Goal: Task Accomplishment & Management: Manage account settings

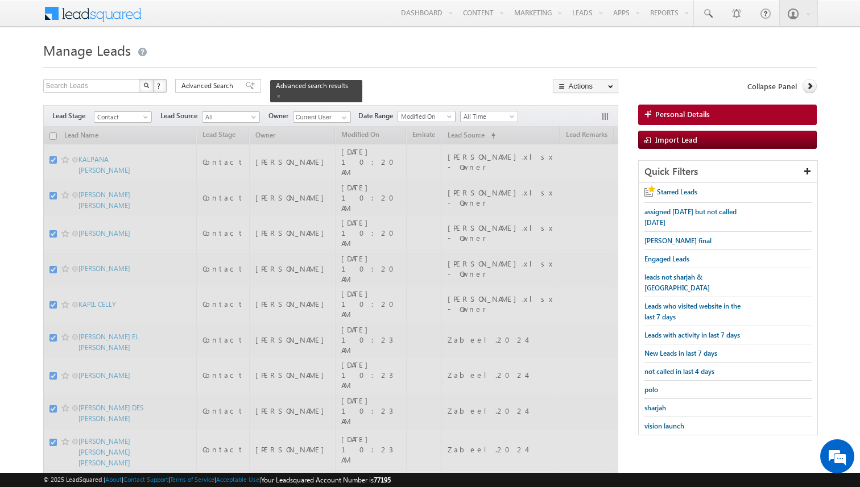
checkbox input "false"
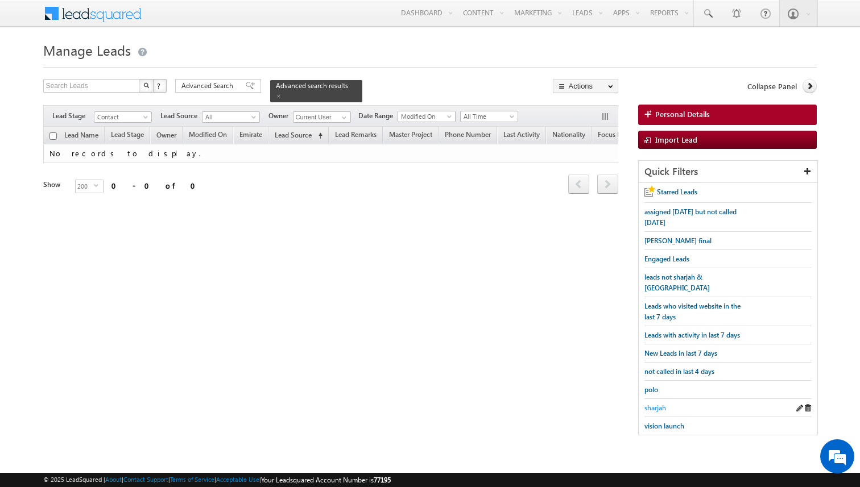
click at [650, 404] on span "sharjah" at bounding box center [655, 408] width 22 height 9
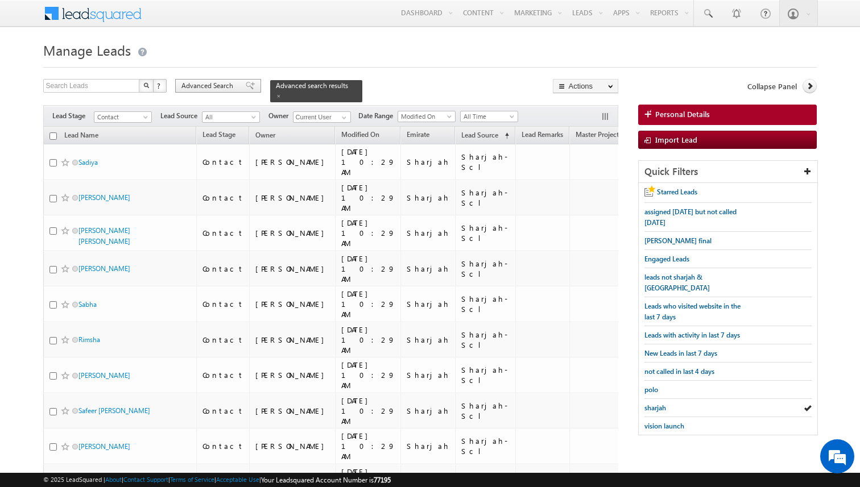
click at [228, 89] on span "Advanced Search" at bounding box center [208, 86] width 55 height 10
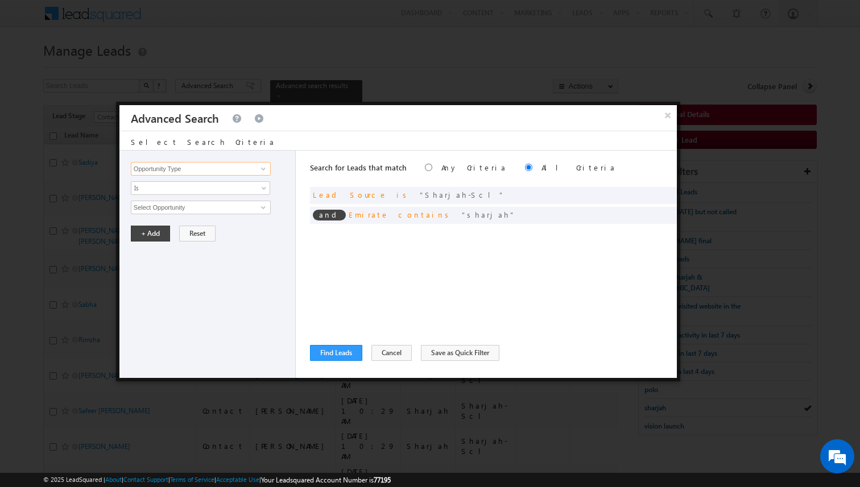
click at [240, 171] on input "Opportunity Type" at bounding box center [201, 169] width 140 height 14
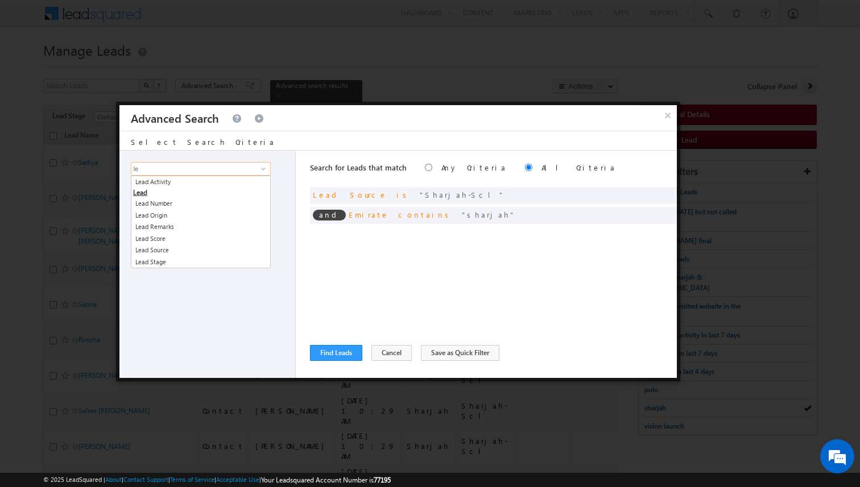
type input "l"
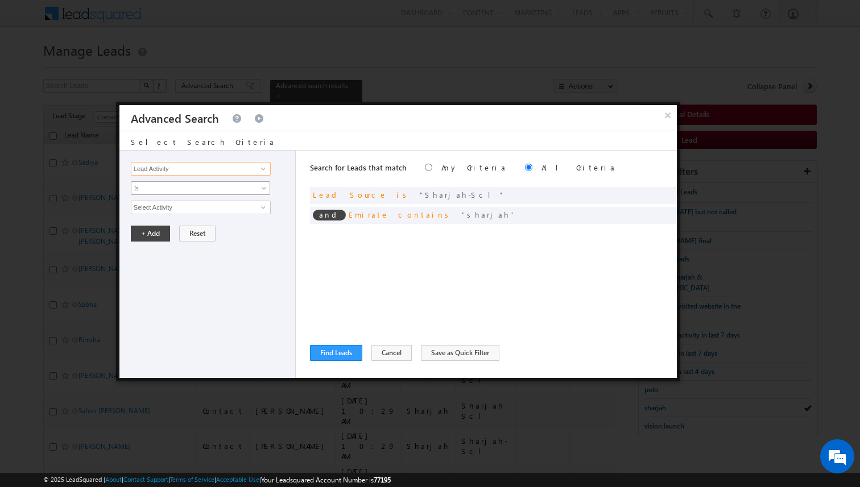
type input "Lead Activity"
click at [224, 186] on span "Is" at bounding box center [192, 188] width 123 height 10
click at [187, 210] on link "Is Not" at bounding box center [200, 213] width 139 height 10
click at [187, 210] on input "Select Activity" at bounding box center [201, 208] width 140 height 14
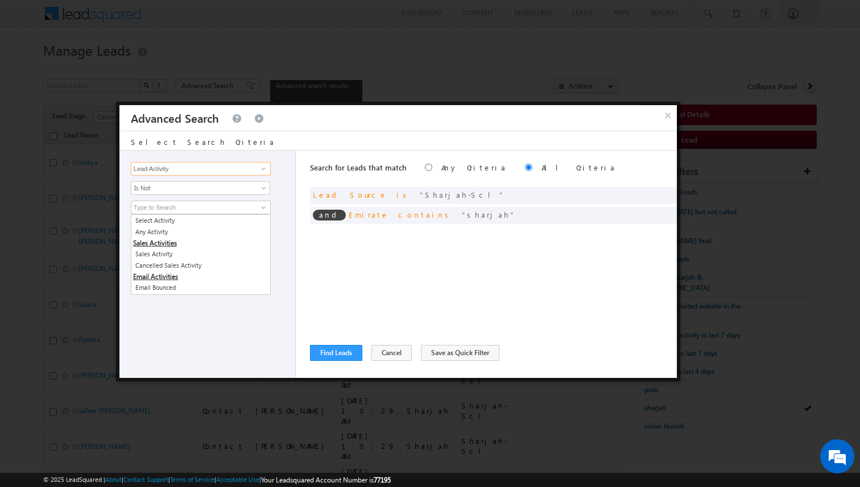
click at [196, 168] on input "Lead Activity" at bounding box center [201, 169] width 140 height 14
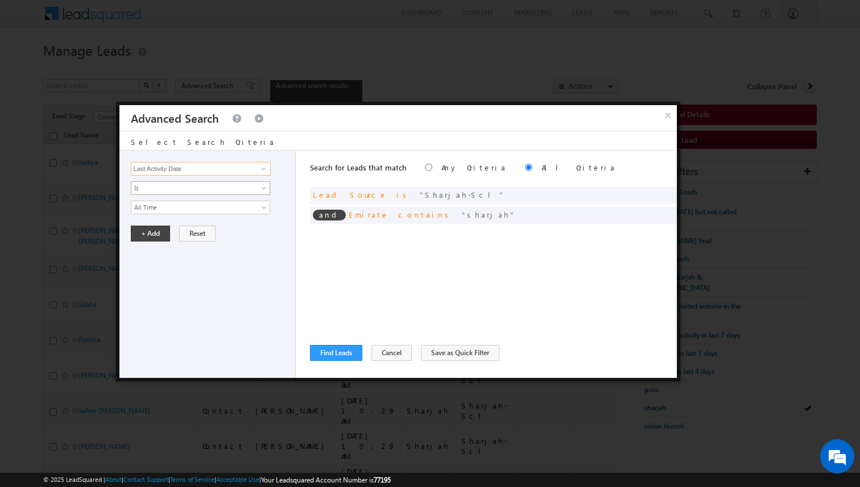
type input "Last Activity Date"
click at [184, 185] on span "Is" at bounding box center [192, 188] width 123 height 10
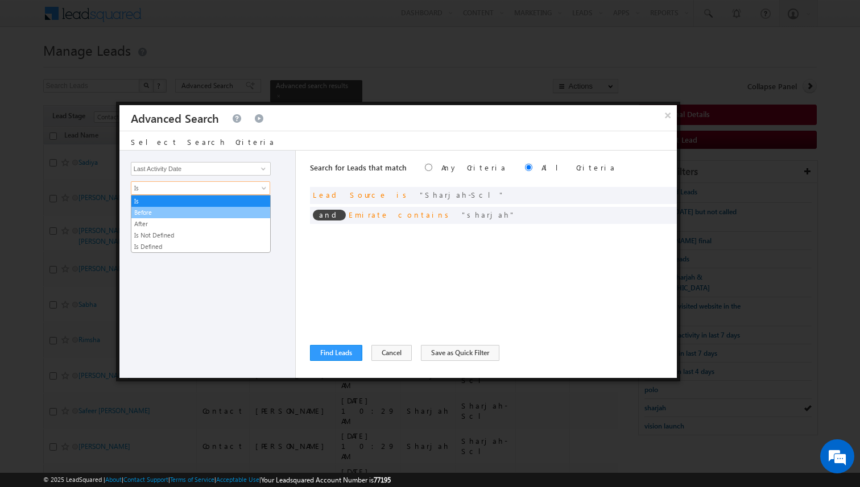
click at [163, 214] on link "Before" at bounding box center [200, 213] width 139 height 10
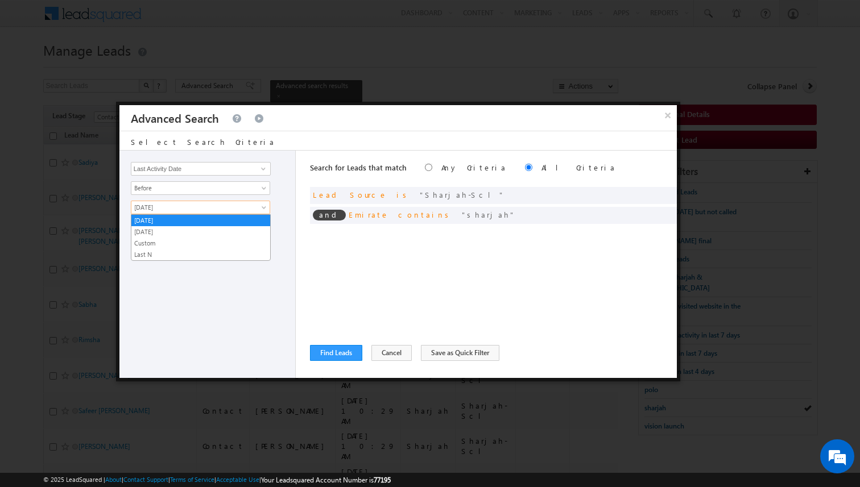
click at [163, 210] on span "[DATE]" at bounding box center [192, 207] width 123 height 10
click at [157, 254] on link "Last N" at bounding box center [200, 255] width 139 height 10
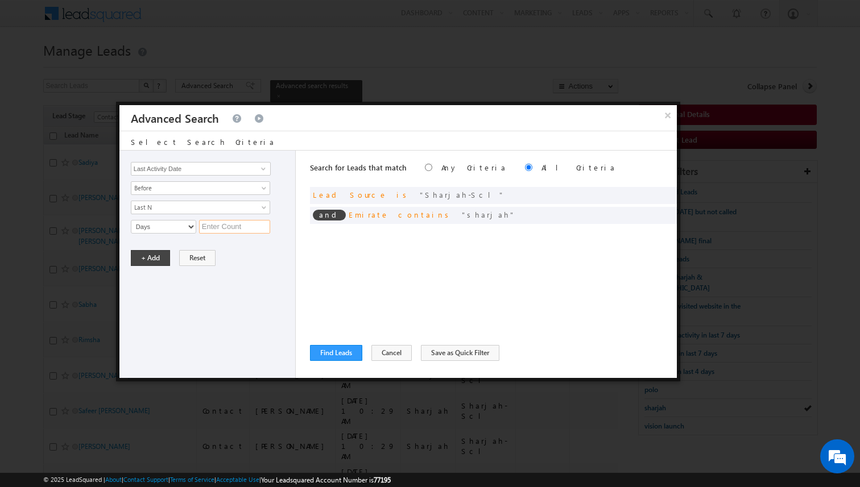
click at [217, 227] on input "text" at bounding box center [234, 227] width 71 height 14
type input "8"
click at [154, 256] on button "+ Add" at bounding box center [150, 258] width 39 height 16
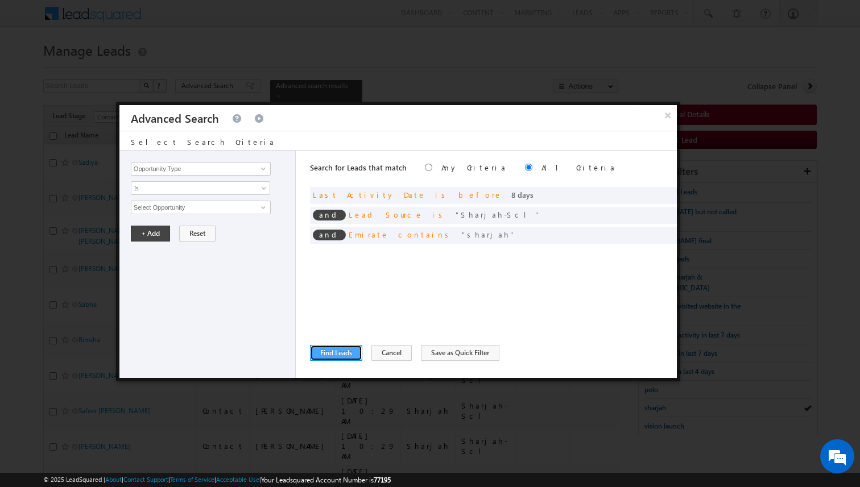
click at [330, 349] on button "Find Leads" at bounding box center [336, 353] width 52 height 16
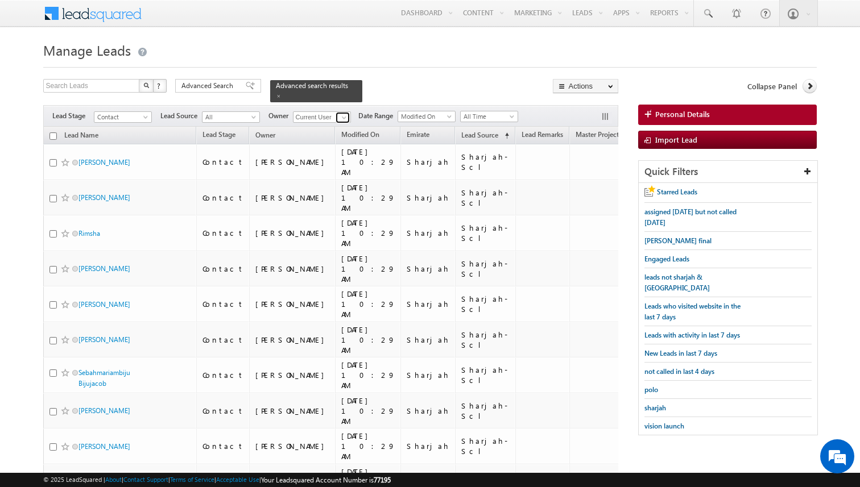
click at [341, 117] on span at bounding box center [343, 117] width 9 height 9
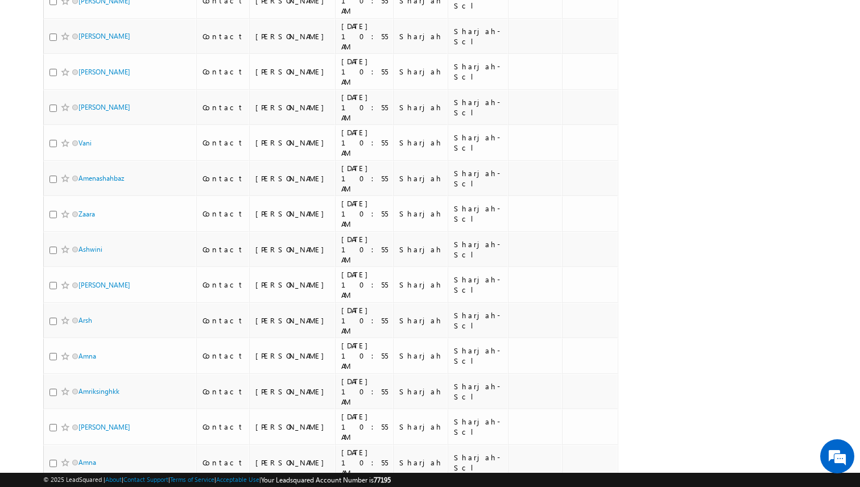
scroll to position [6861, 0]
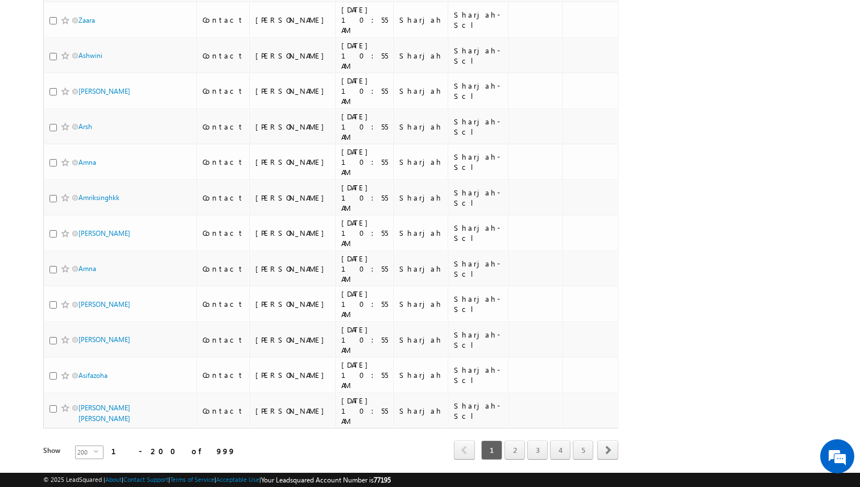
type input "[PERSON_NAME]"
click at [94, 449] on span "select" at bounding box center [98, 451] width 9 height 5
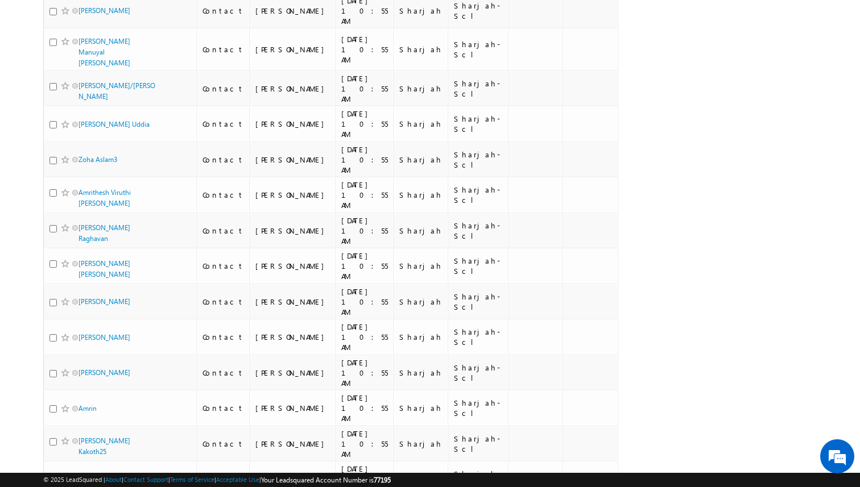
scroll to position [0, 0]
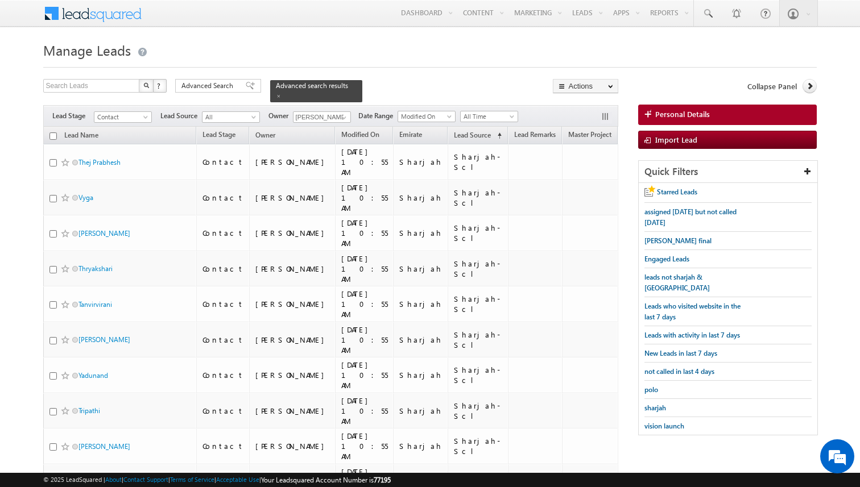
click at [55, 136] on input "checkbox" at bounding box center [52, 135] width 7 height 7
checkbox input "true"
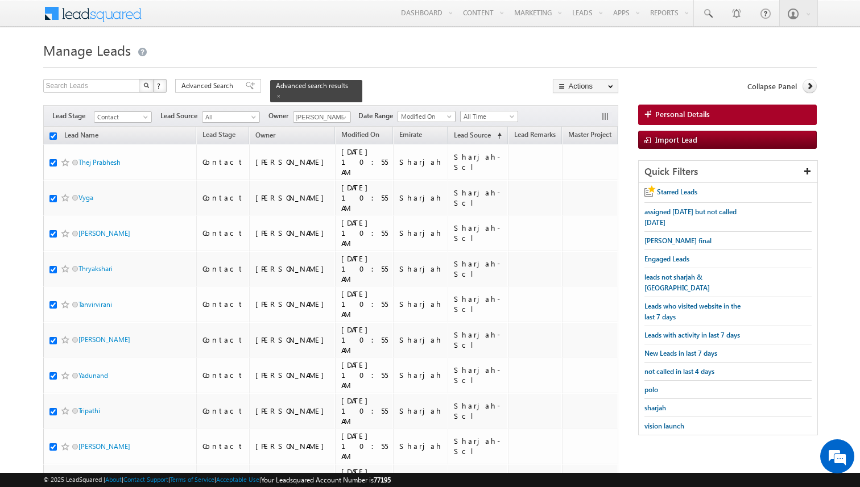
checkbox input "true"
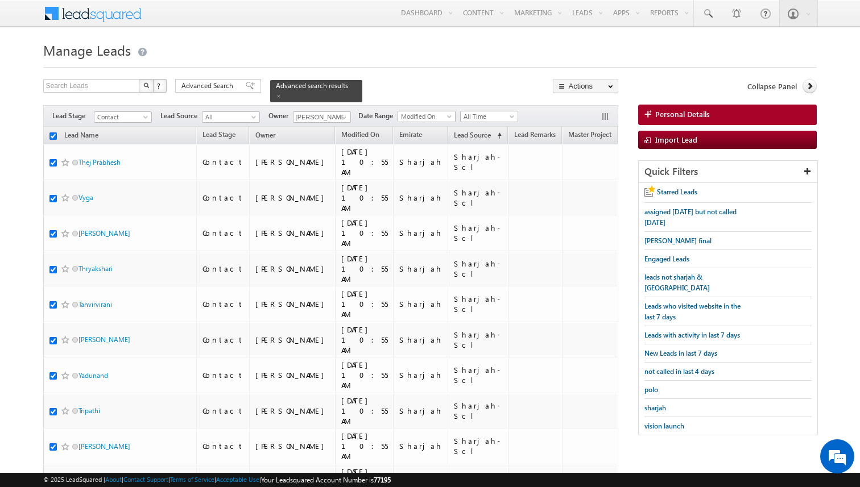
checkbox input "true"
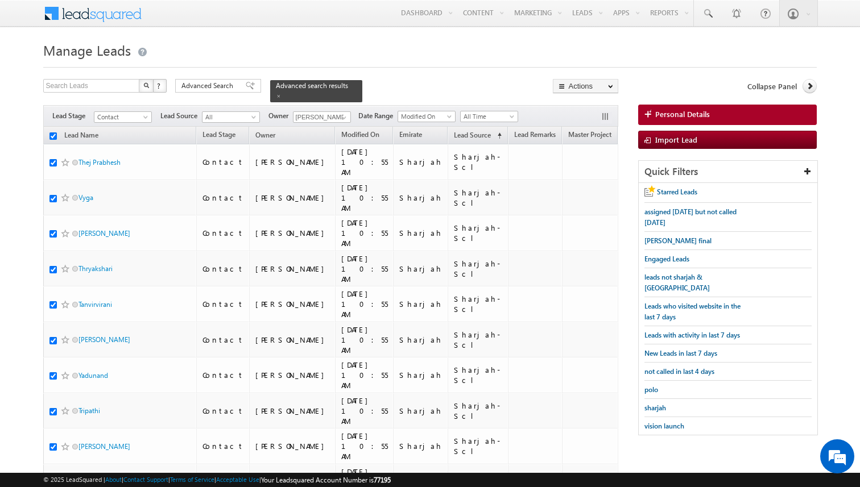
checkbox input "true"
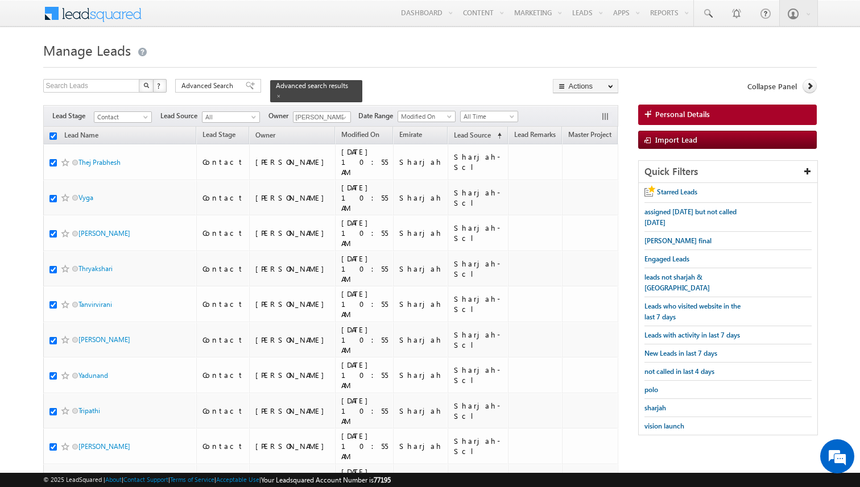
checkbox input "true"
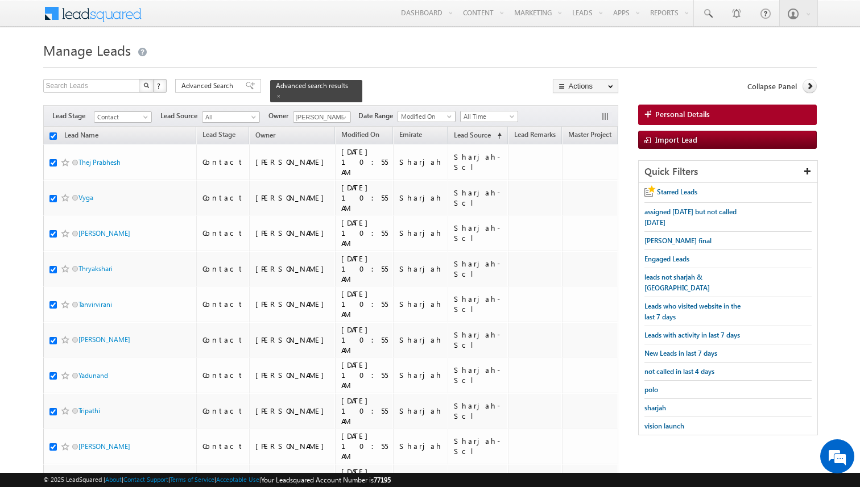
checkbox input "true"
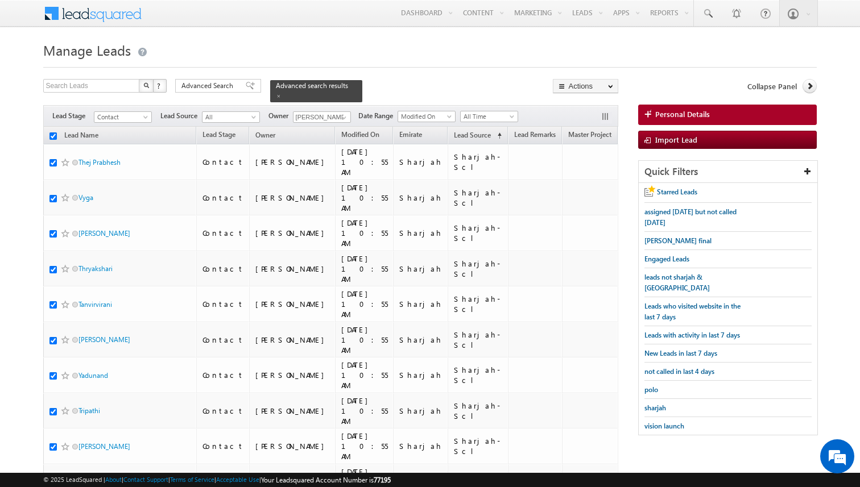
checkbox input "true"
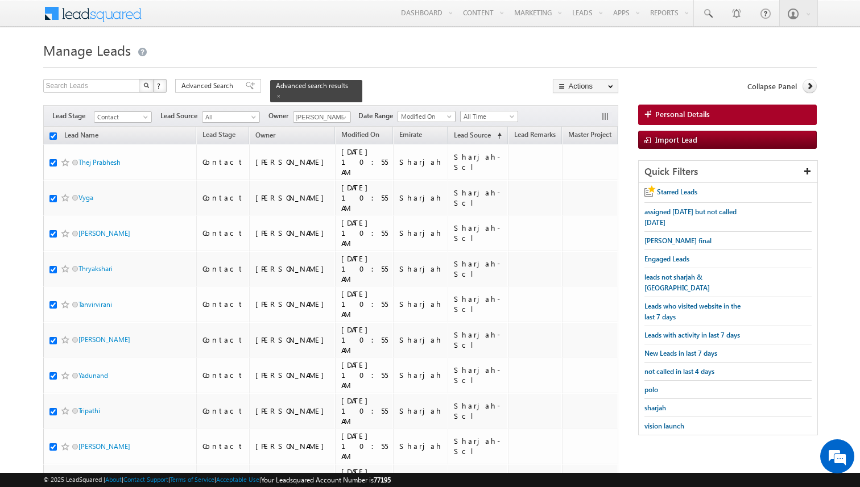
checkbox input "true"
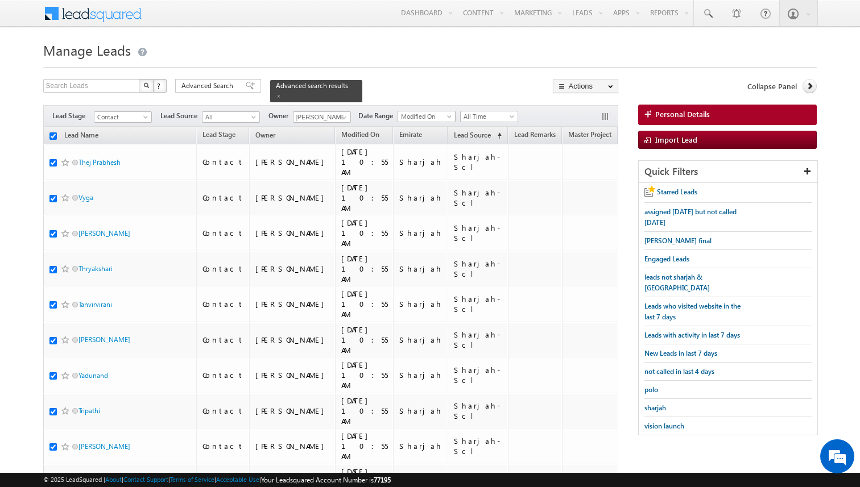
checkbox input "true"
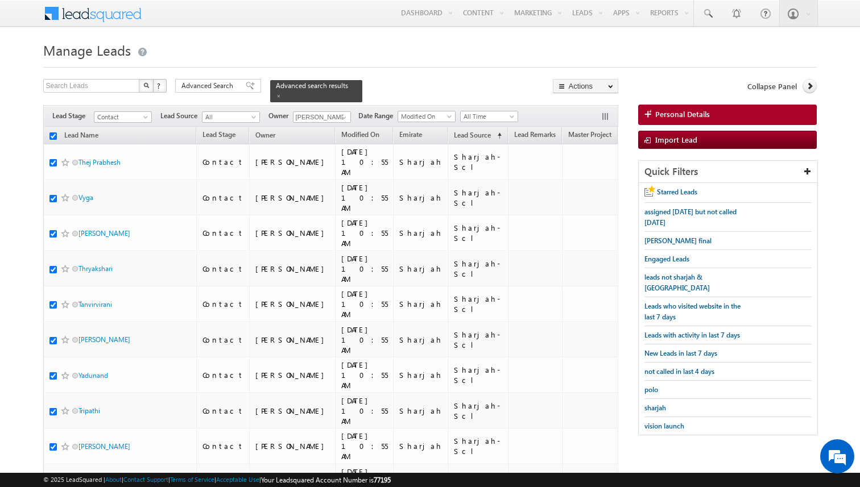
checkbox input "true"
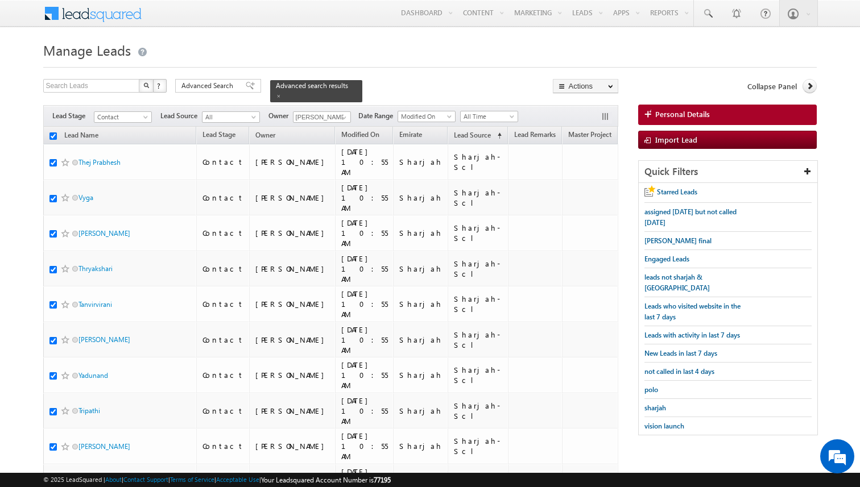
checkbox input "true"
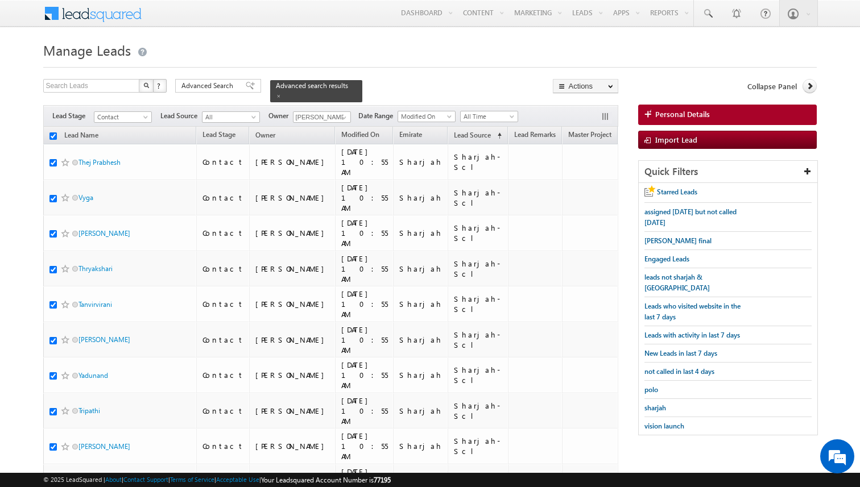
checkbox input "true"
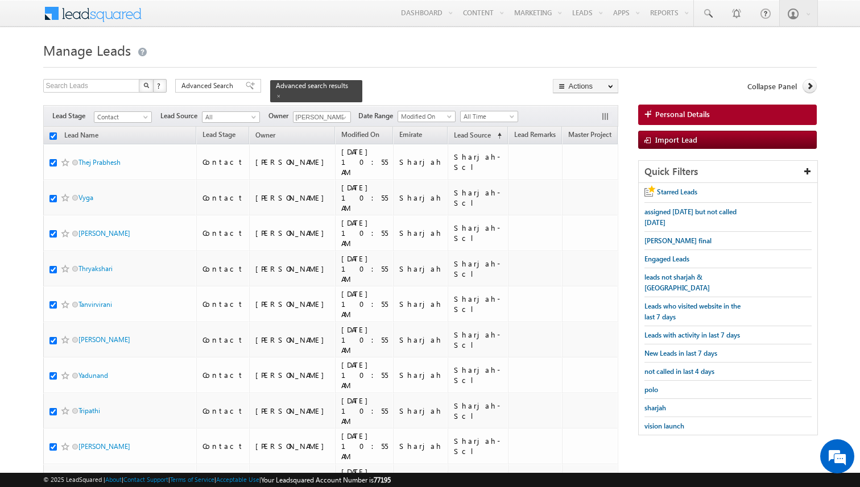
checkbox input "true"
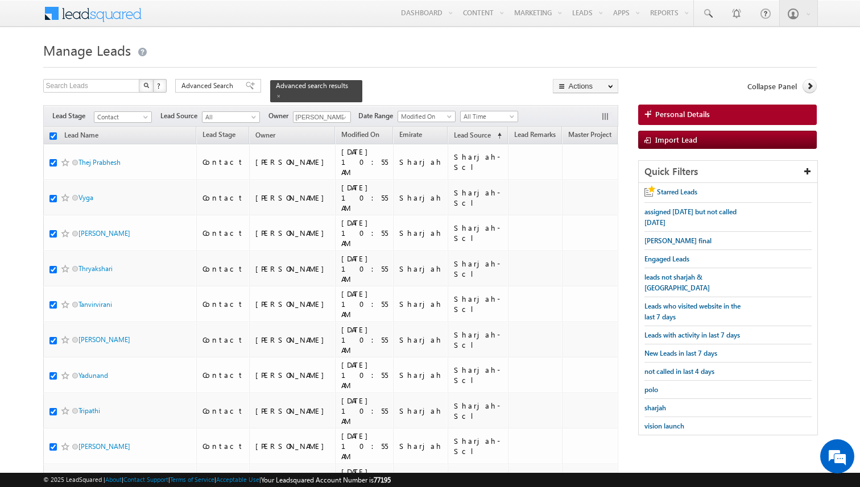
checkbox input "true"
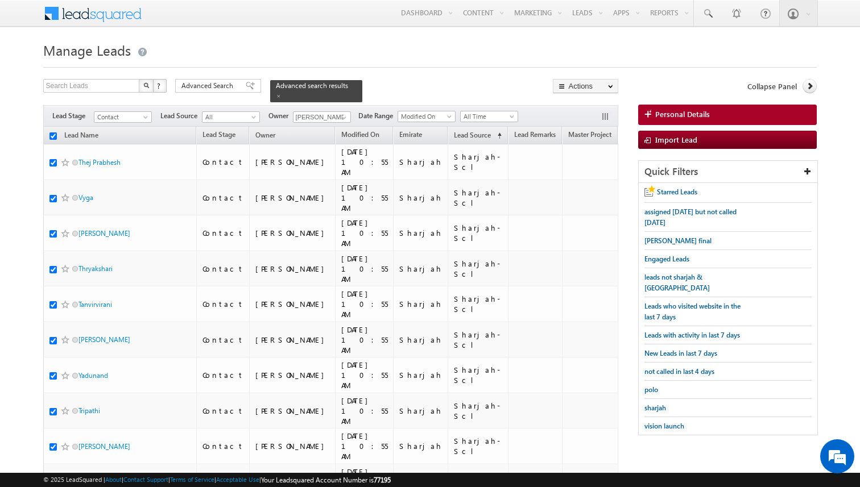
checkbox input "true"
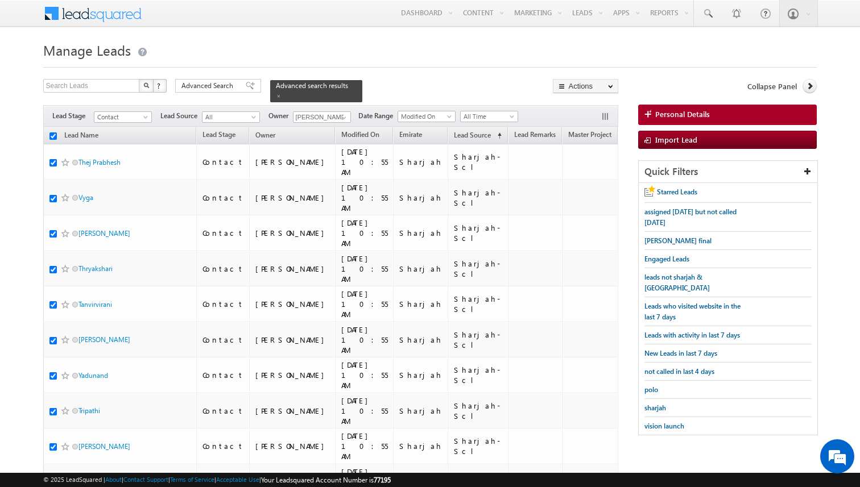
checkbox input "true"
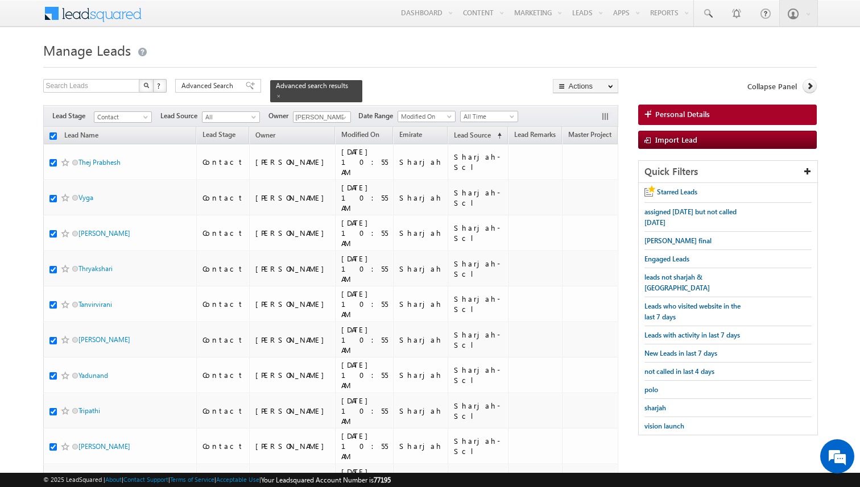
checkbox input "true"
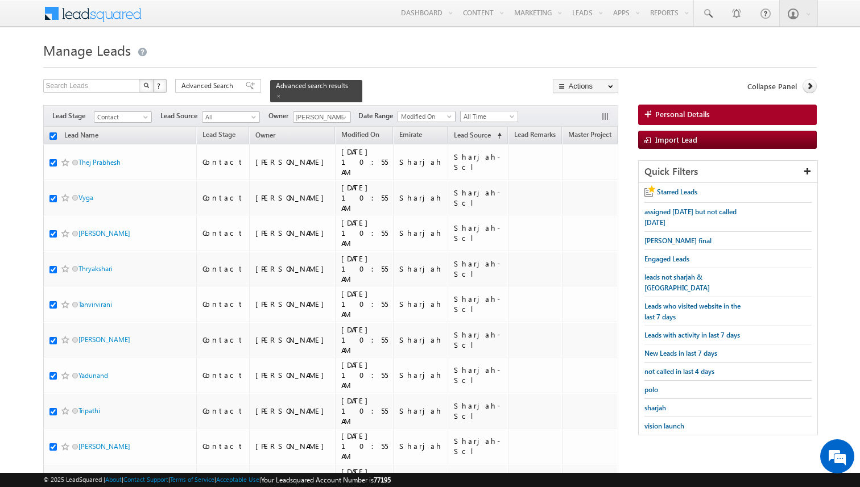
checkbox input "true"
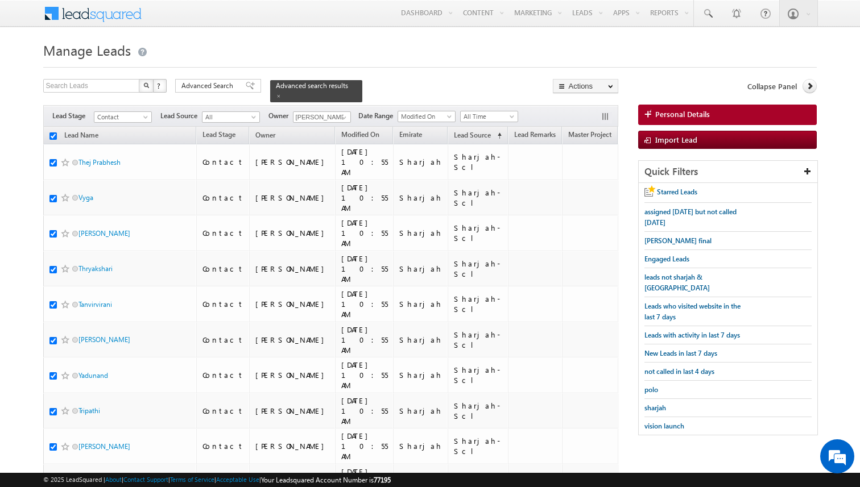
checkbox input "true"
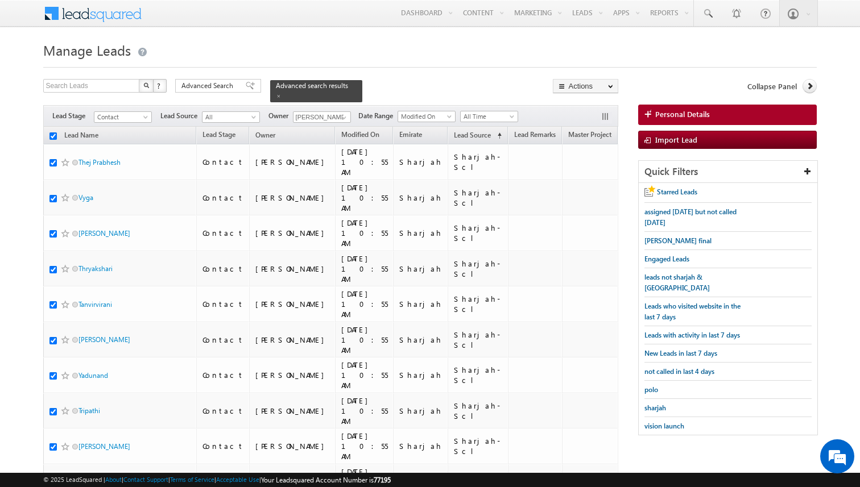
checkbox input "true"
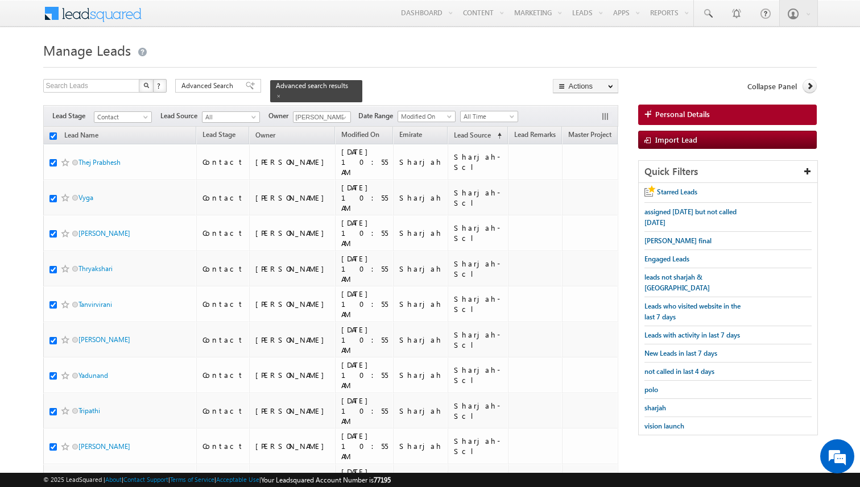
checkbox input "true"
click at [417, 90] on div "Search Leads X ? 999 results found Advanced Search Advanced Search Advanced sea…" at bounding box center [330, 90] width 575 height 23
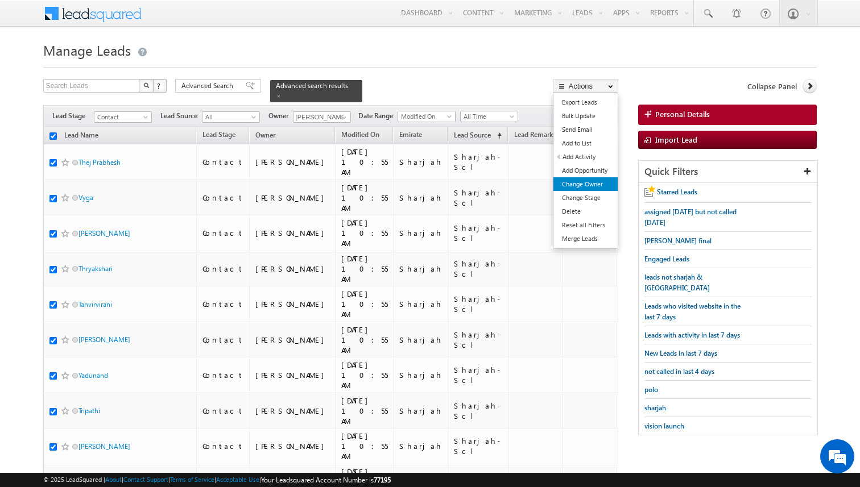
click at [590, 186] on link "Change Owner" at bounding box center [585, 184] width 64 height 14
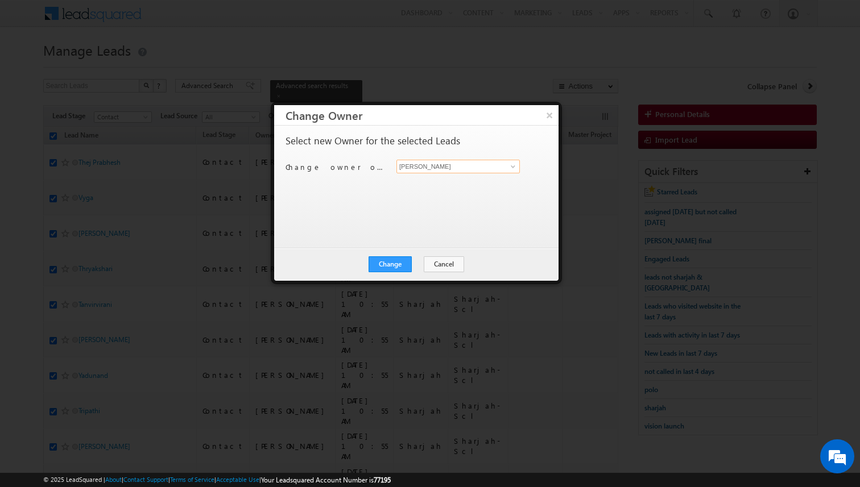
click at [426, 170] on input "[PERSON_NAME]" at bounding box center [457, 167] width 123 height 14
type input "[PERSON_NAME]"
click at [397, 256] on button "Change" at bounding box center [389, 264] width 43 height 16
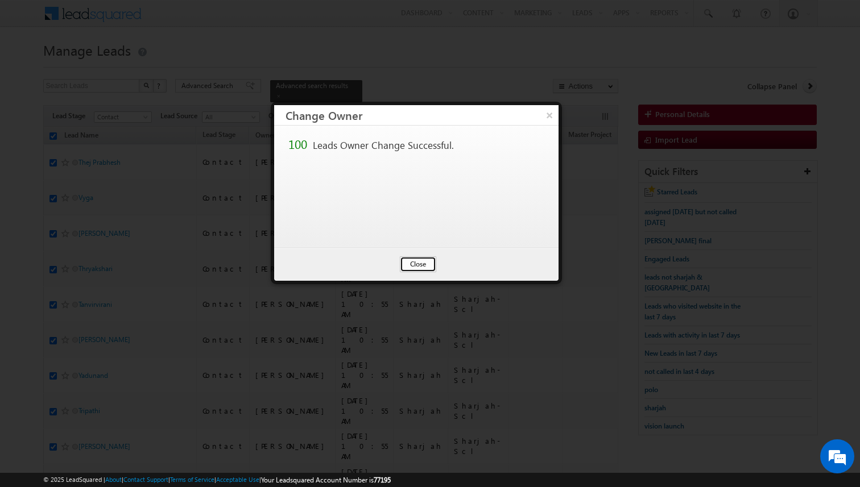
click at [422, 263] on button "Close" at bounding box center [418, 264] width 36 height 16
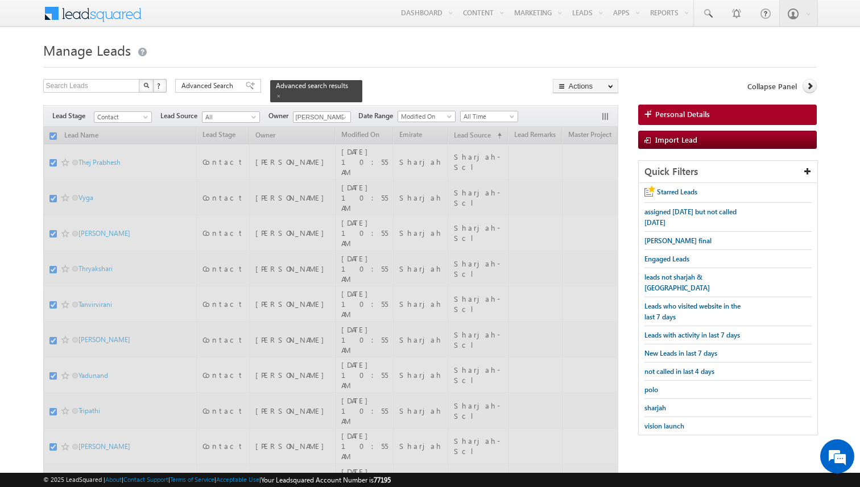
checkbox input "false"
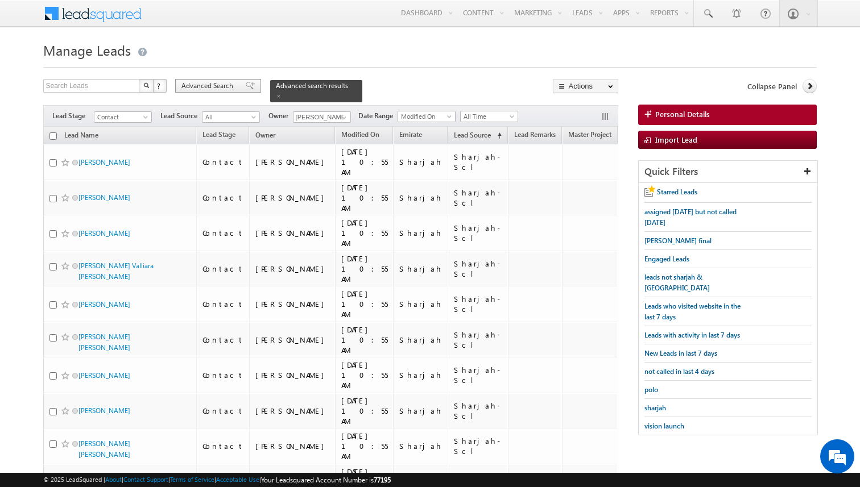
click at [209, 85] on span "Advanced Search" at bounding box center [208, 86] width 55 height 10
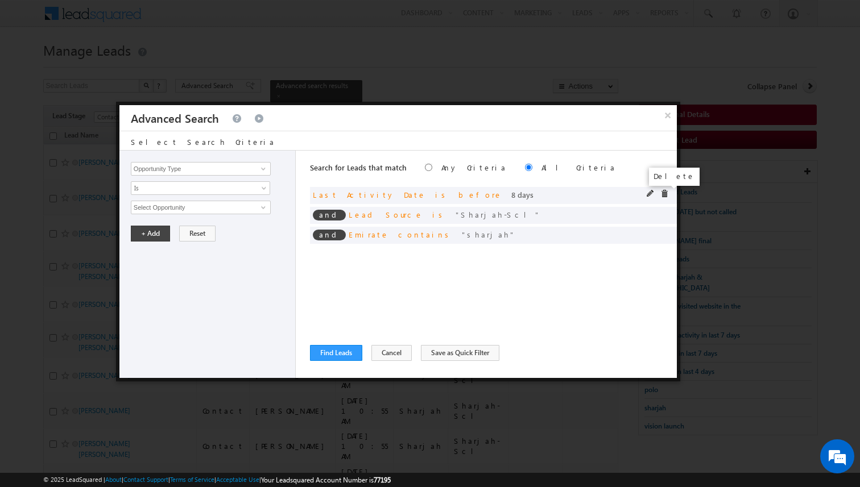
click at [665, 192] on span at bounding box center [664, 194] width 8 height 8
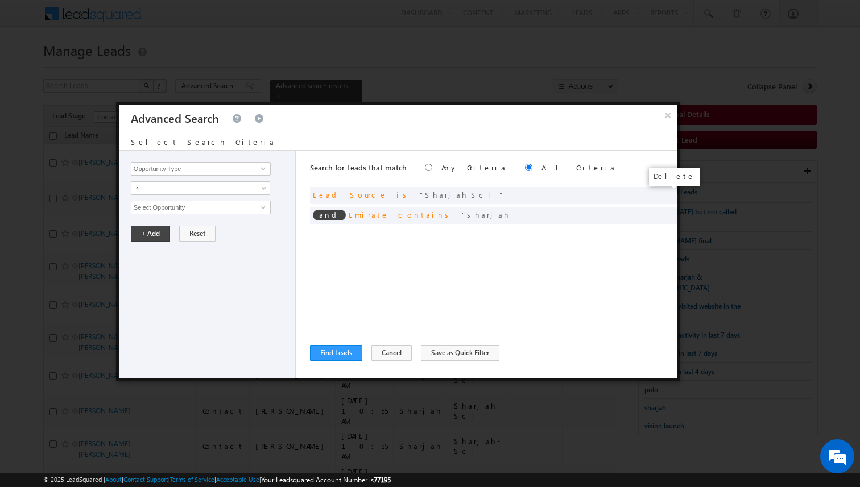
click at [0, 0] on span at bounding box center [0, 0] width 0 height 0
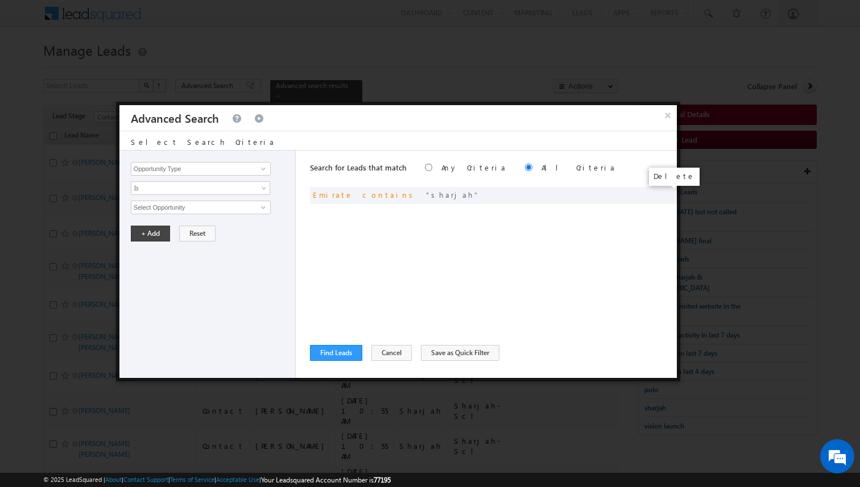
click at [0, 0] on span at bounding box center [0, 0] width 0 height 0
click at [501, 235] on div "Search for Leads that match Any Criteria All Criteria Note that the current tri…" at bounding box center [493, 264] width 367 height 227
click at [231, 167] on input "Opportunity Type" at bounding box center [201, 169] width 140 height 14
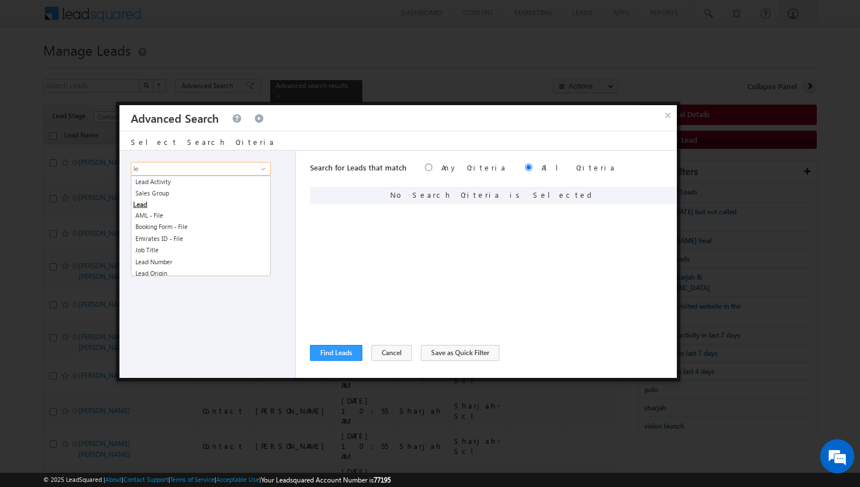
type input "l"
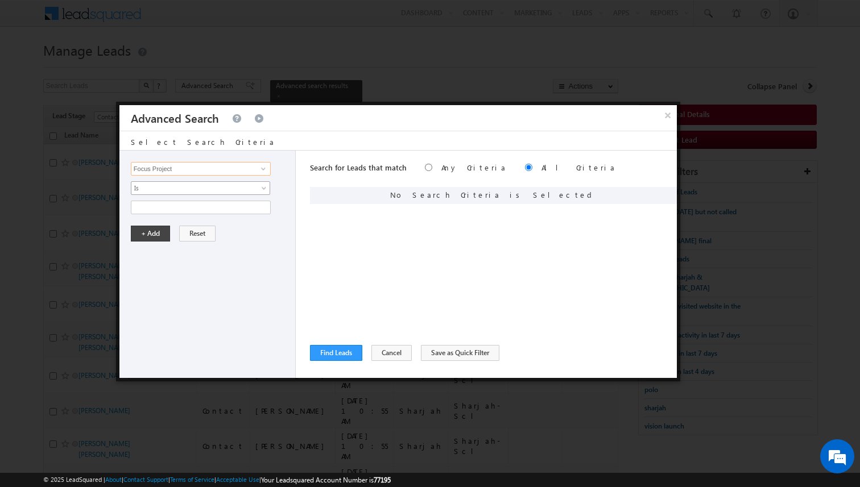
type input "Focus Project"
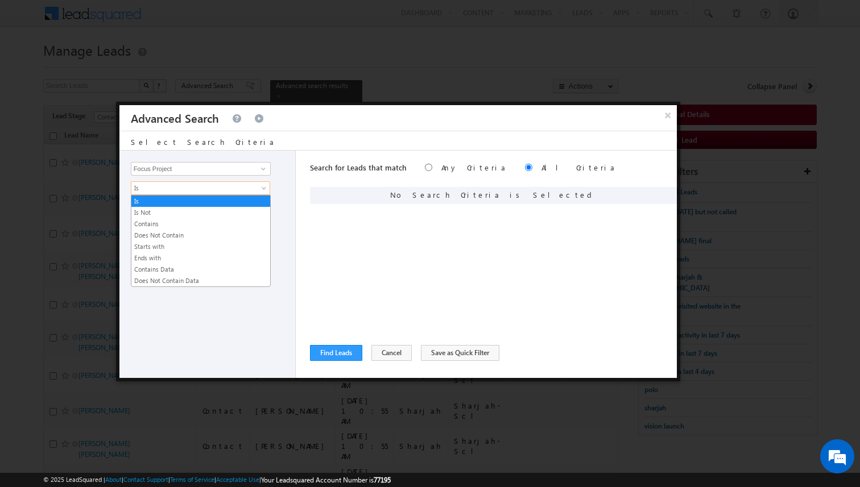
click at [208, 192] on span "Is" at bounding box center [192, 188] width 123 height 10
click at [171, 223] on link "Contains" at bounding box center [200, 224] width 139 height 10
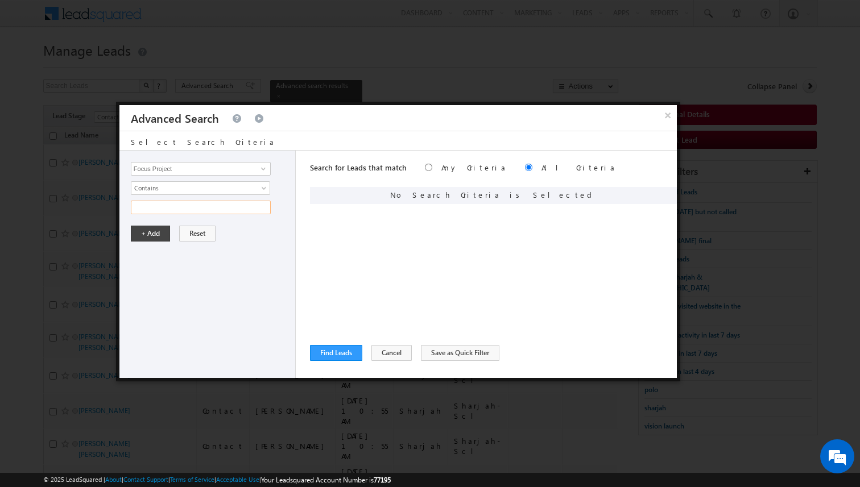
click at [167, 213] on input "text" at bounding box center [201, 208] width 140 height 14
type input "p1"
click at [146, 233] on button "+ Add" at bounding box center [150, 234] width 39 height 16
click at [343, 345] on button "Find Leads" at bounding box center [336, 353] width 52 height 16
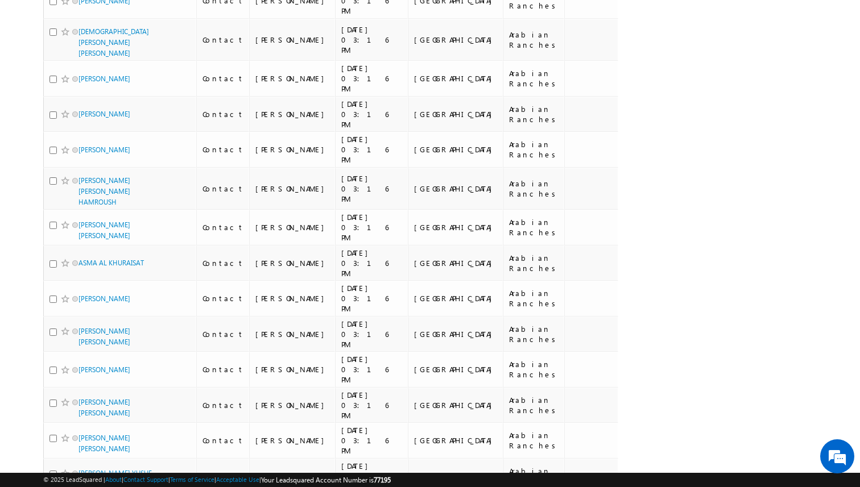
scroll to position [3011, 0]
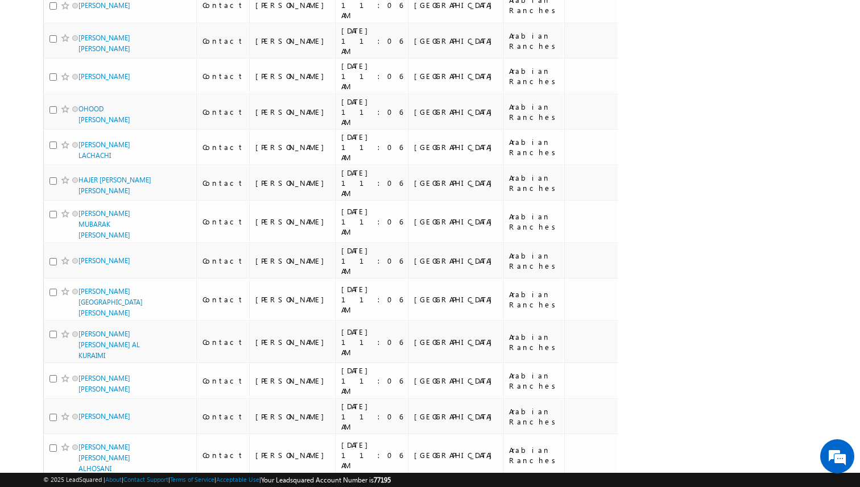
scroll to position [2626, 0]
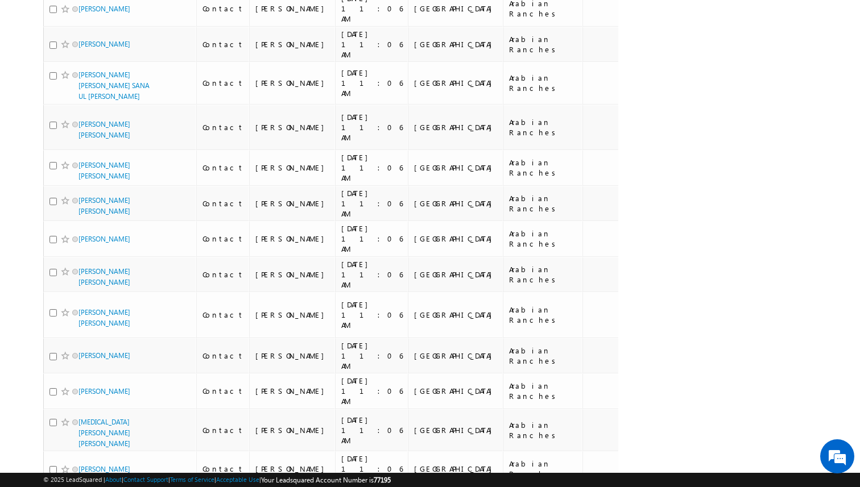
scroll to position [2890, 0]
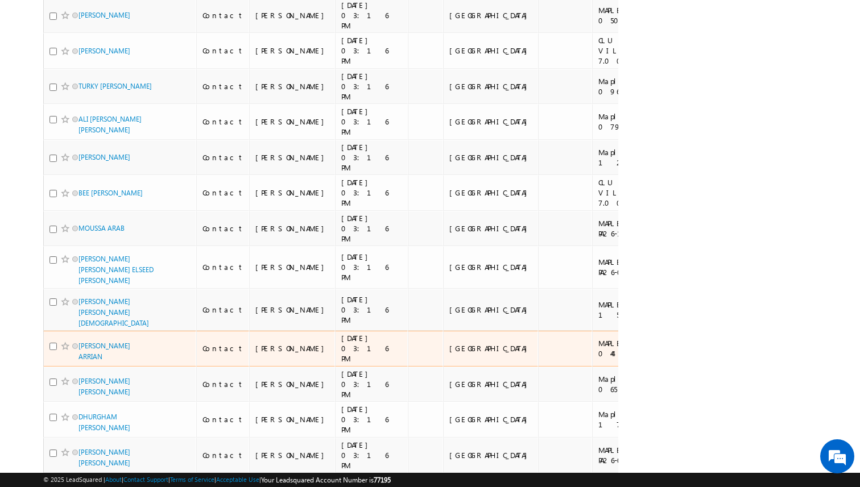
scroll to position [3753, 0]
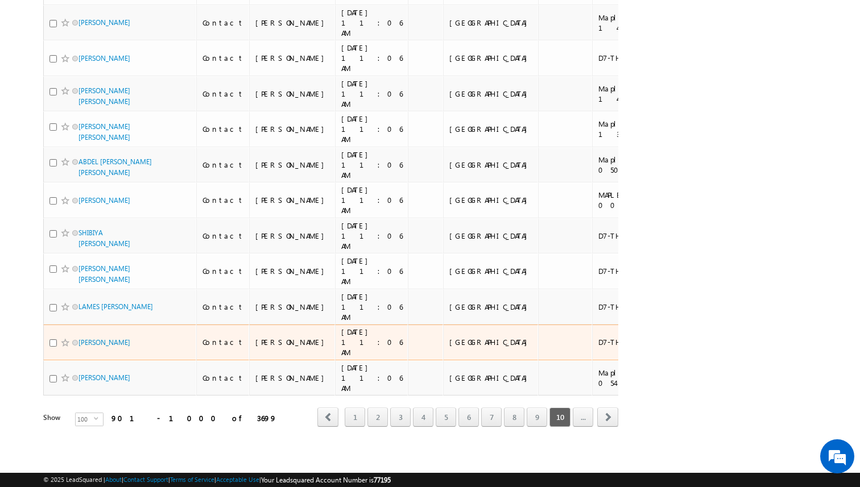
scroll to position [3129, 0]
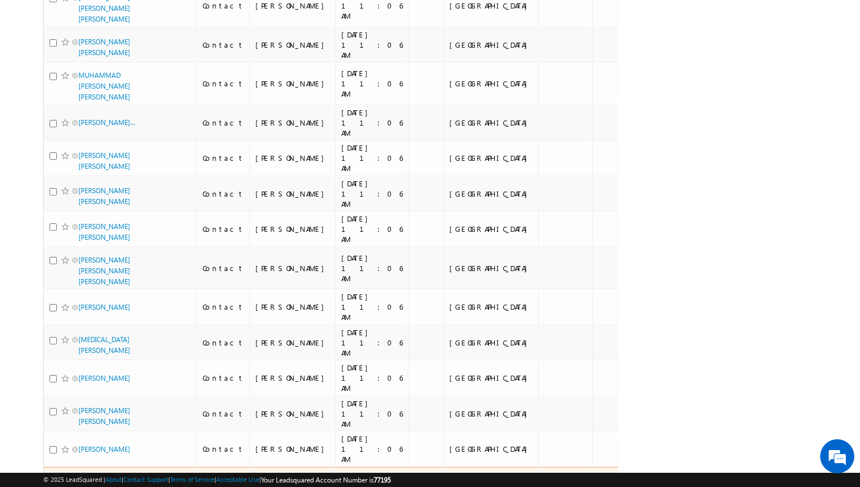
scroll to position [3256, 0]
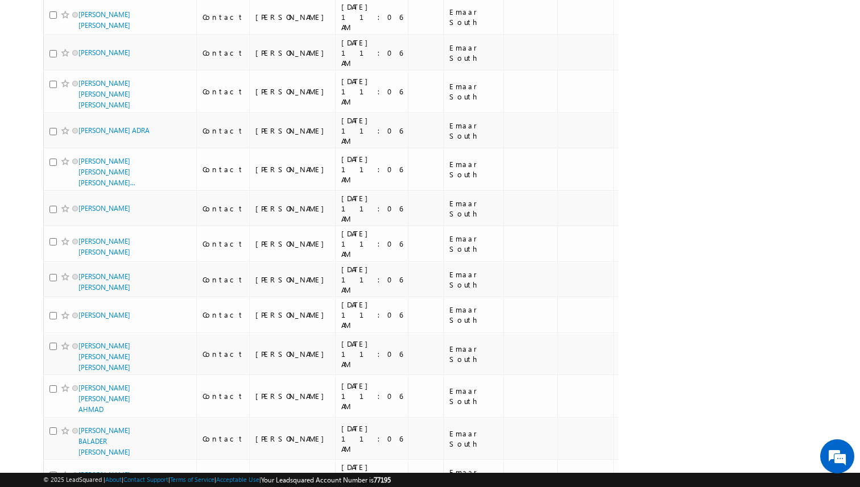
scroll to position [3375, 0]
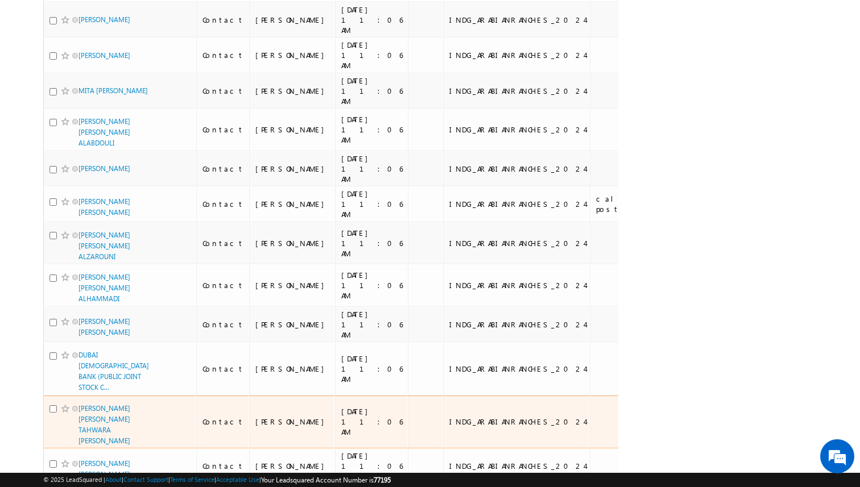
scroll to position [2952, 0]
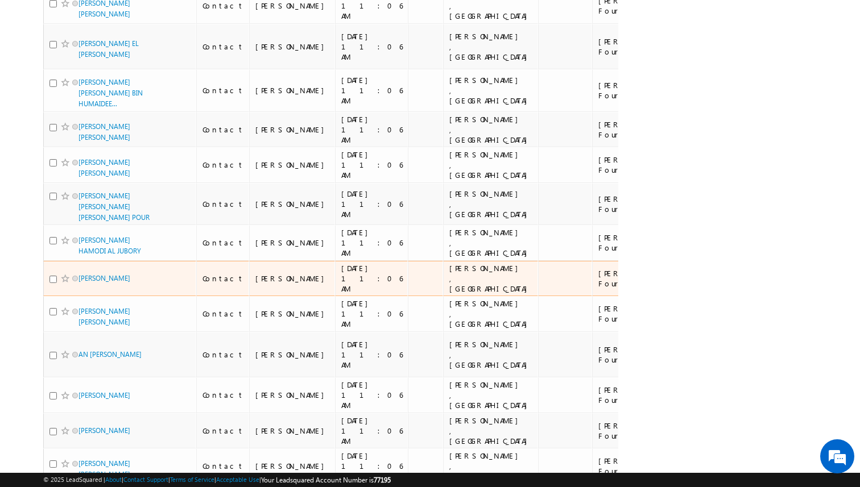
scroll to position [3318, 0]
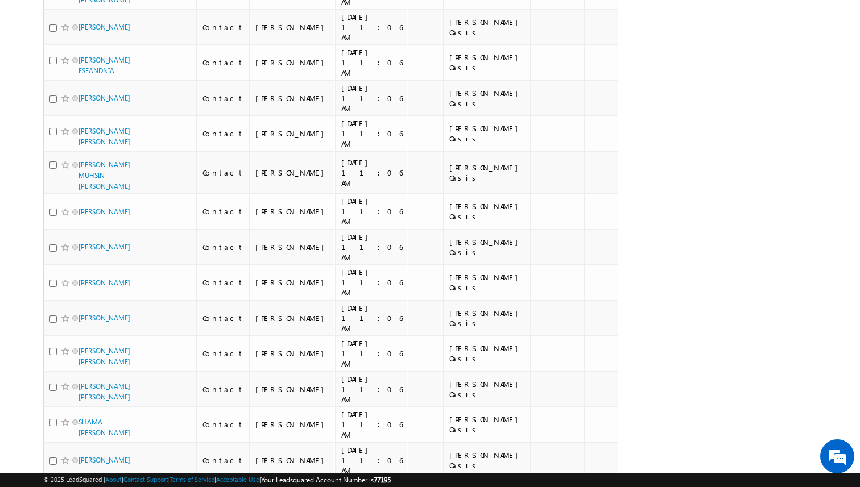
scroll to position [3098, 0]
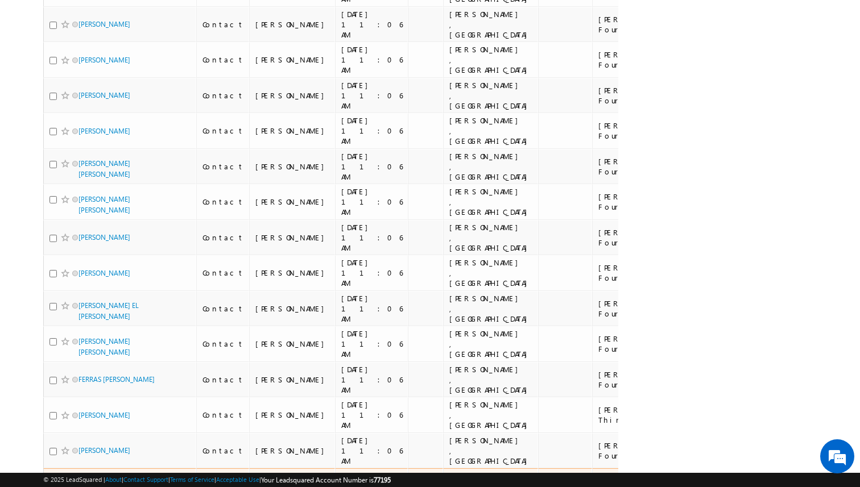
scroll to position [3307, 0]
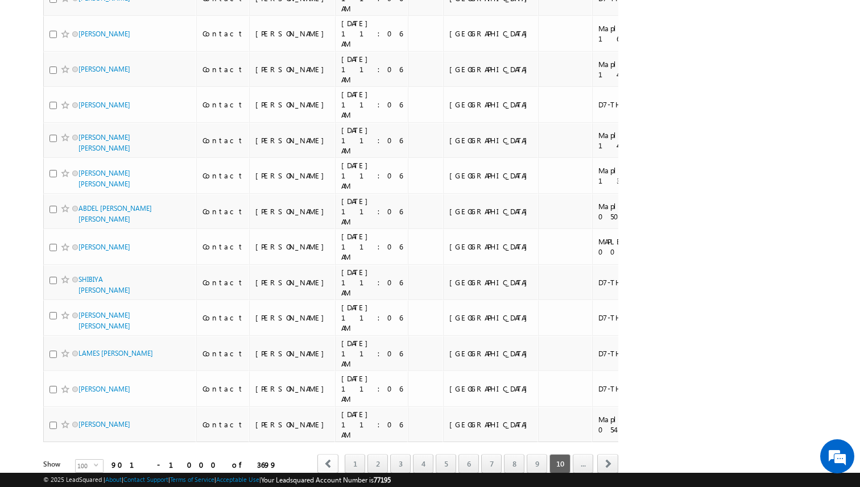
scroll to position [3129, 0]
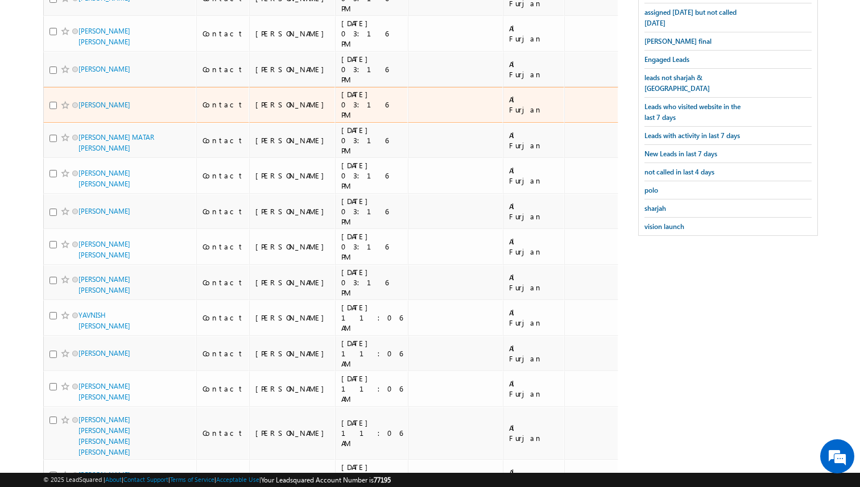
scroll to position [0, 0]
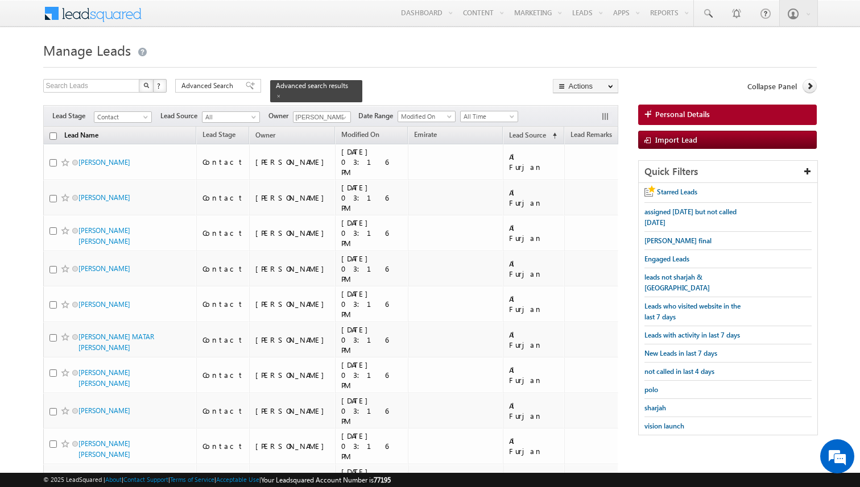
click at [78, 136] on link "Lead Name (sorted ascending)" at bounding box center [81, 136] width 45 height 15
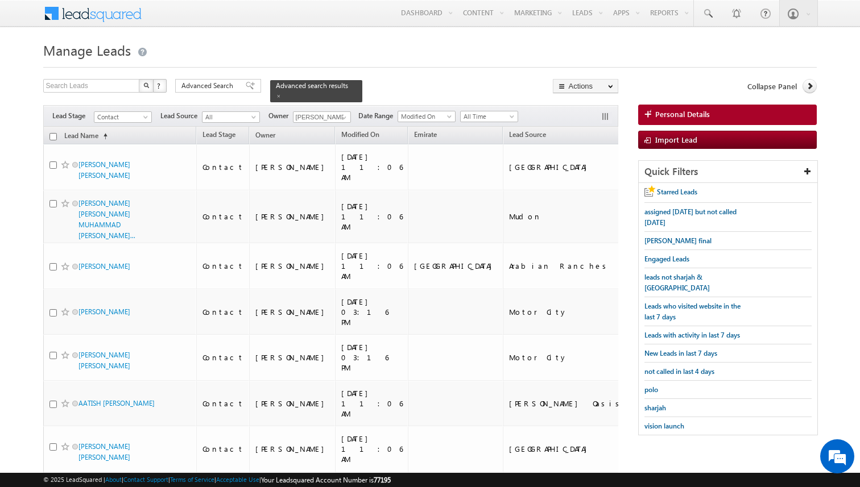
click at [228, 91] on span "Advanced Search" at bounding box center [208, 86] width 55 height 10
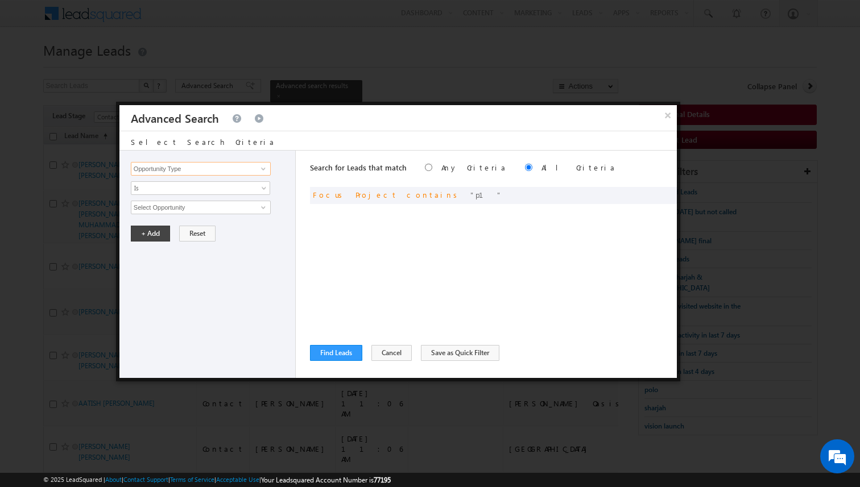
click at [233, 172] on input "Opportunity Type" at bounding box center [201, 169] width 140 height 14
type input "Last Activity Date"
click at [209, 208] on span "All Time" at bounding box center [192, 207] width 123 height 10
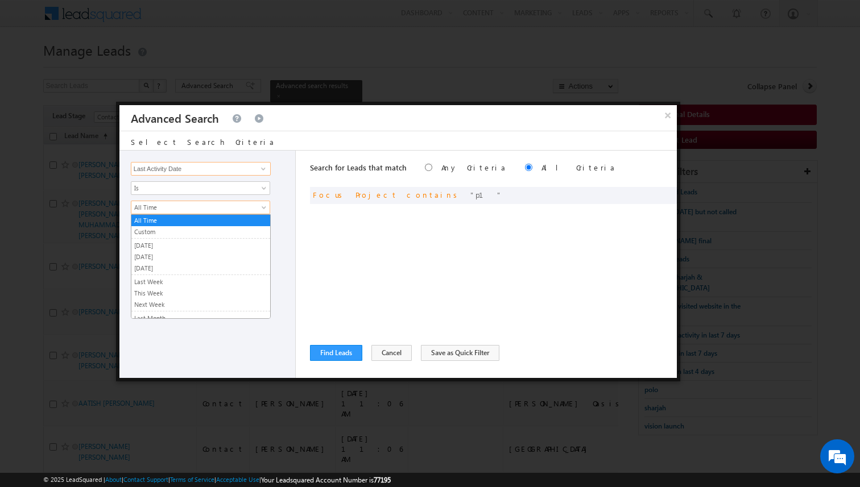
click at [221, 170] on input "Last Activity Date" at bounding box center [201, 169] width 140 height 14
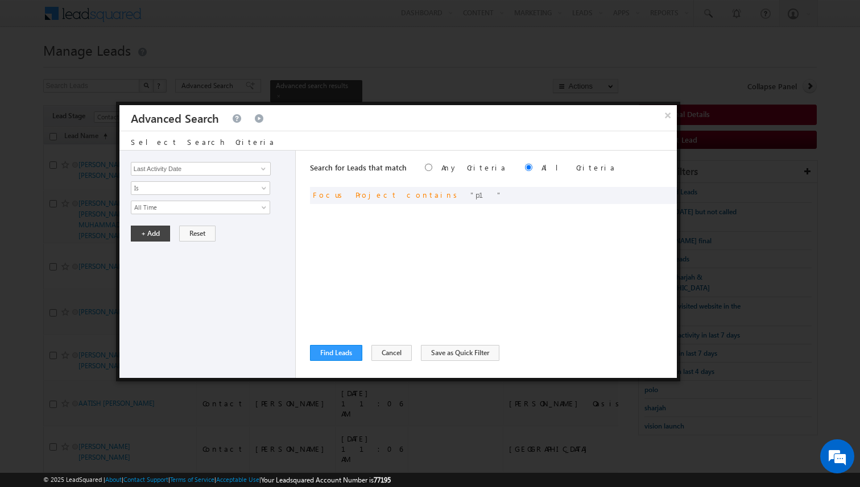
click at [275, 193] on div "Is Before After Is Not Defined Is Defined Is" at bounding box center [210, 188] width 159 height 14
click at [193, 234] on button "Reset" at bounding box center [197, 234] width 36 height 16
click at [201, 168] on input "Opportunity Type" at bounding box center [201, 169] width 140 height 14
type input "Lead Activity"
click at [173, 192] on span "Is" at bounding box center [192, 188] width 123 height 10
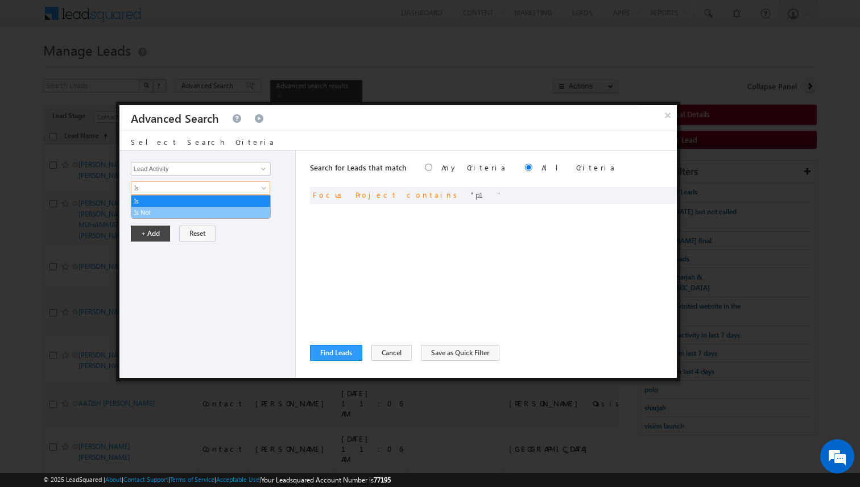
click at [154, 213] on link "Is Not" at bounding box center [200, 213] width 139 height 10
click at [154, 205] on input "Select Activity" at bounding box center [201, 208] width 140 height 14
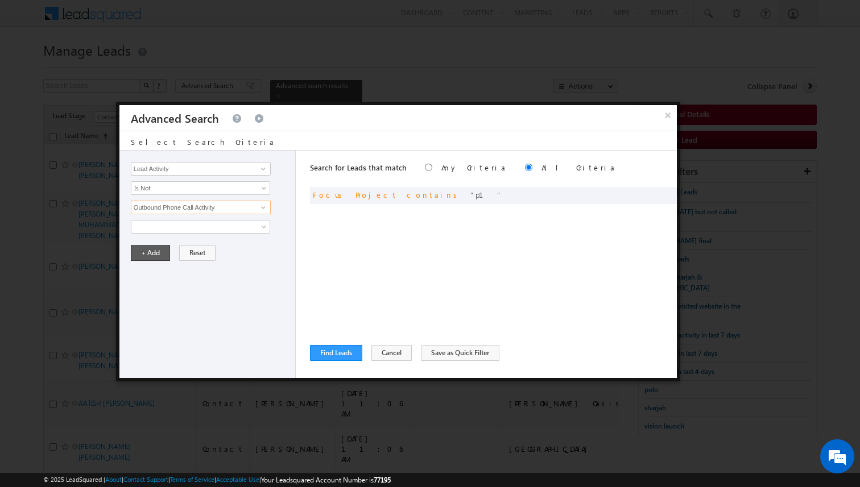
type input "Outbound Phone Call Activity"
click at [146, 249] on button "+ Add" at bounding box center [150, 253] width 39 height 16
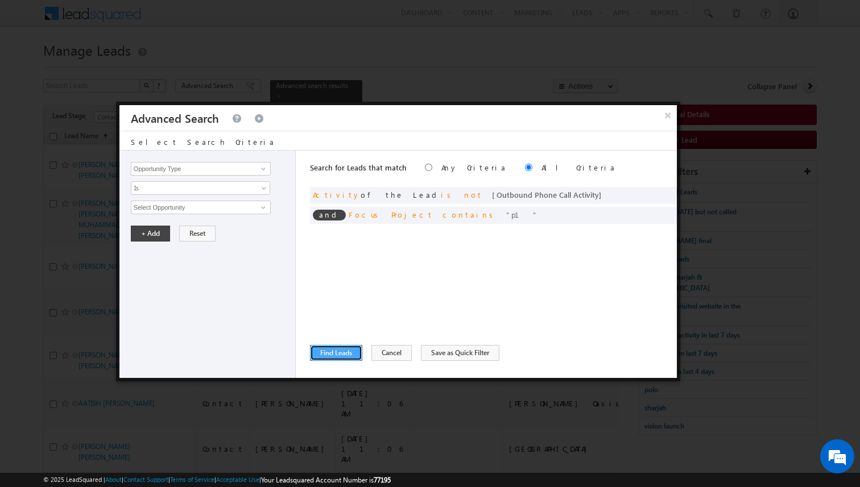
click at [347, 358] on button "Find Leads" at bounding box center [336, 353] width 52 height 16
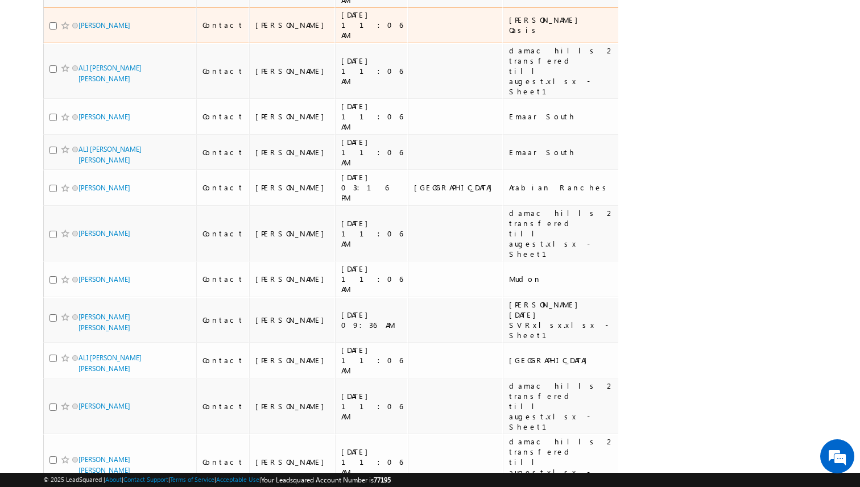
scroll to position [3423, 0]
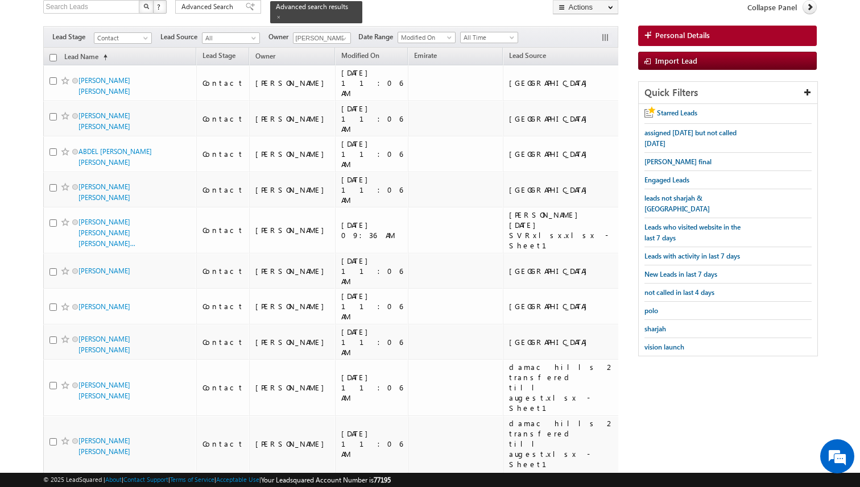
scroll to position [0, 0]
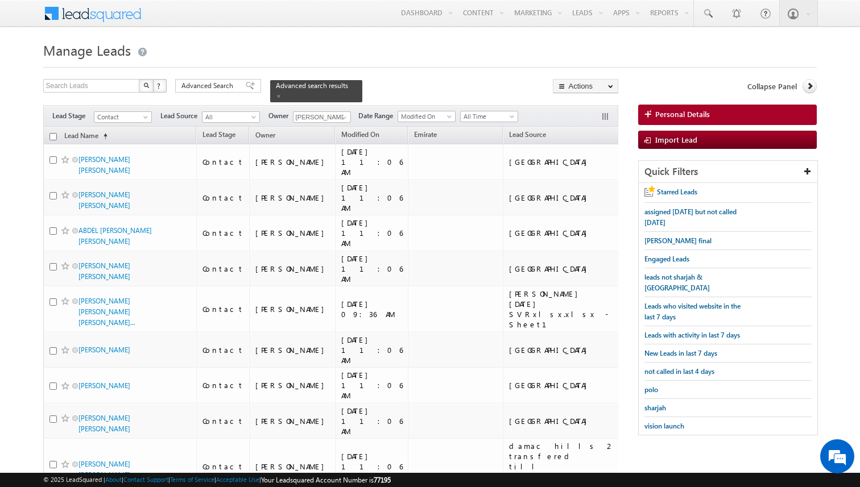
click at [55, 135] on input "checkbox" at bounding box center [52, 136] width 7 height 7
checkbox input "true"
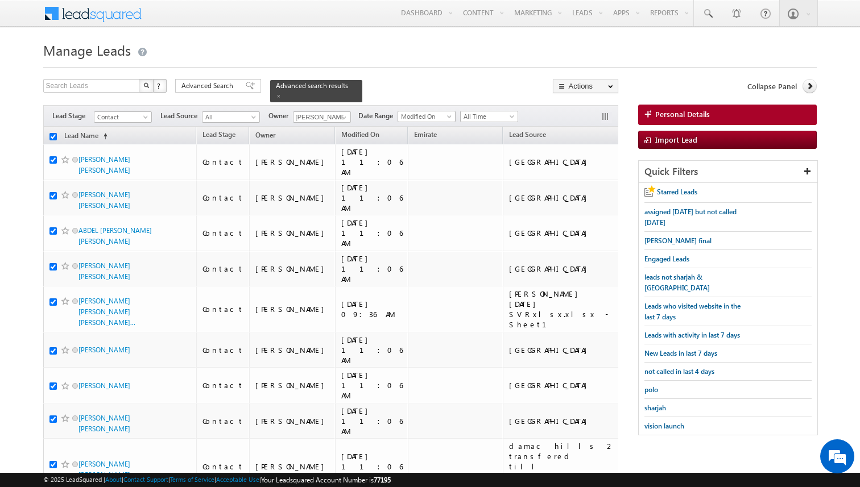
checkbox input "true"
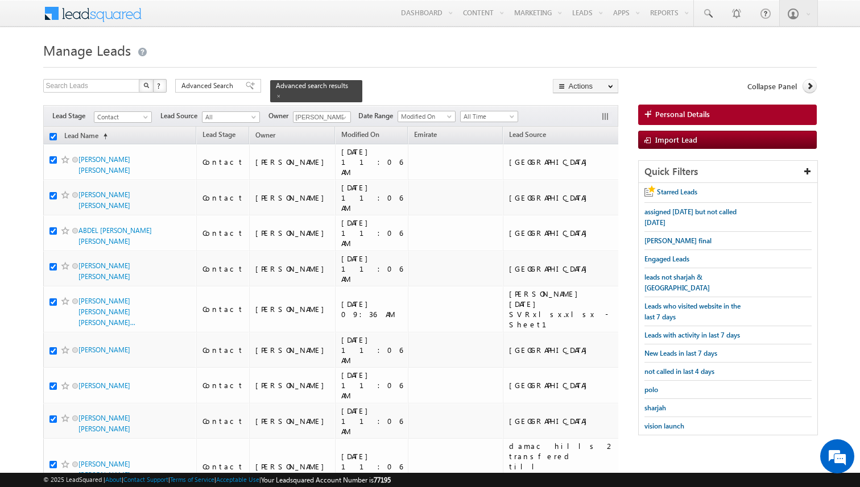
checkbox input "true"
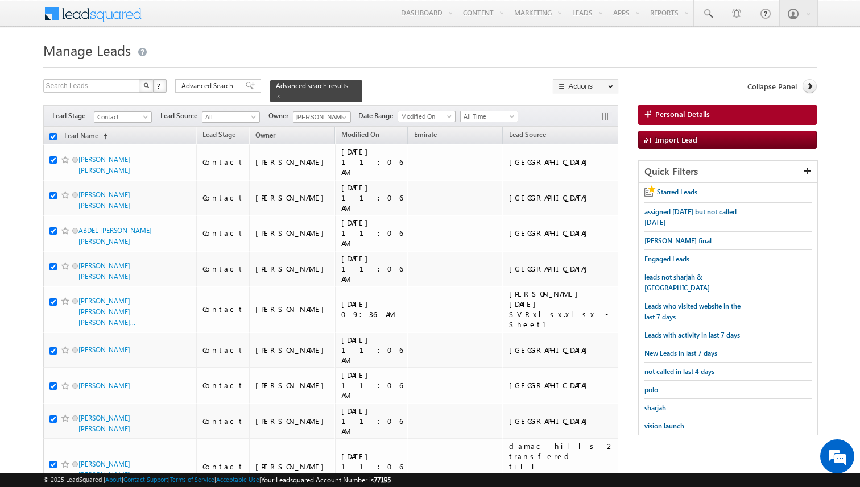
checkbox input "true"
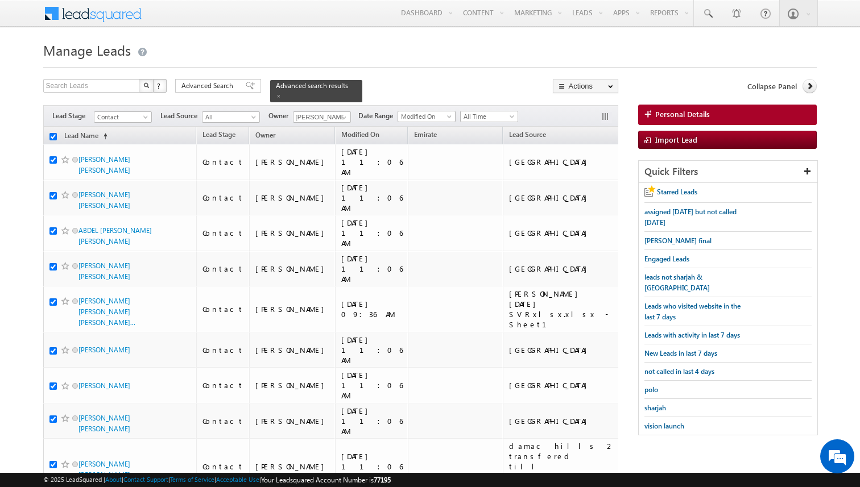
checkbox input "true"
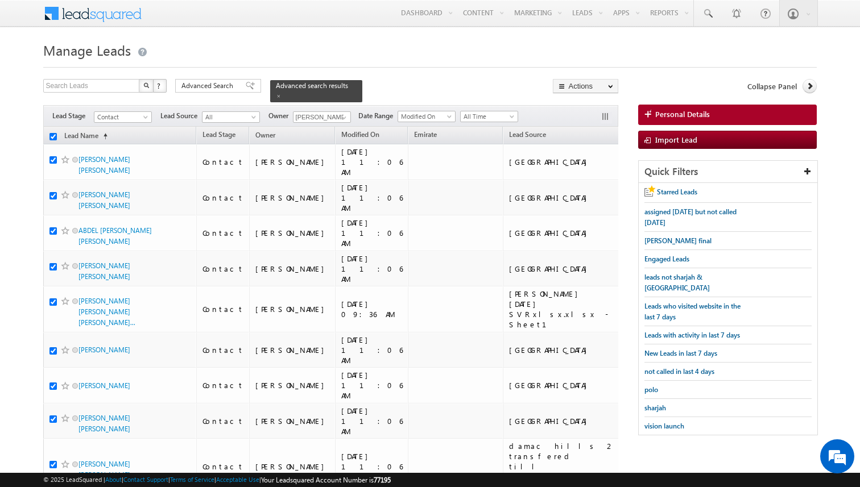
checkbox input "true"
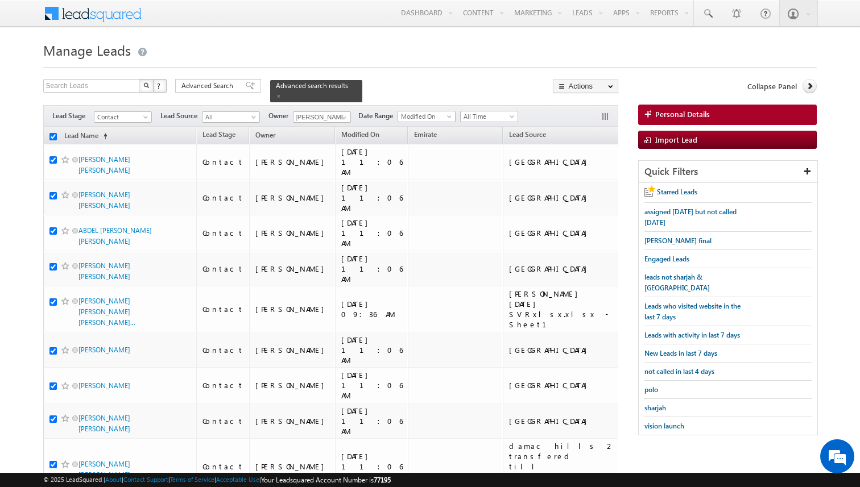
checkbox input "true"
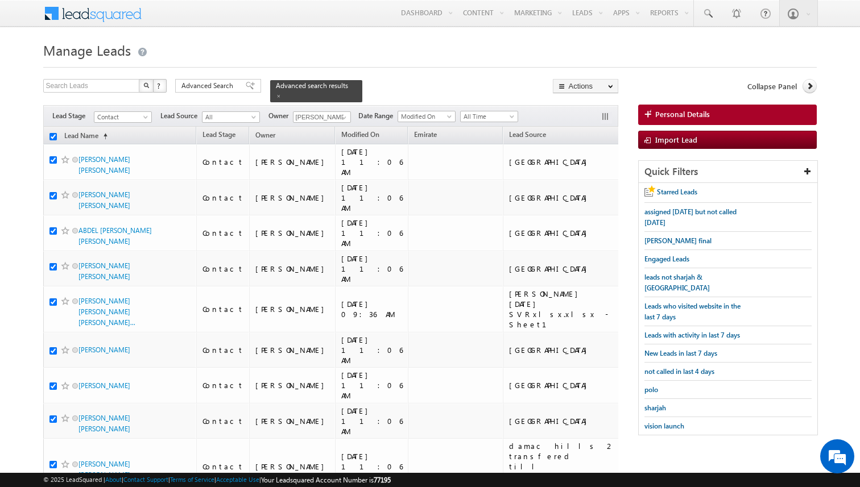
checkbox input "true"
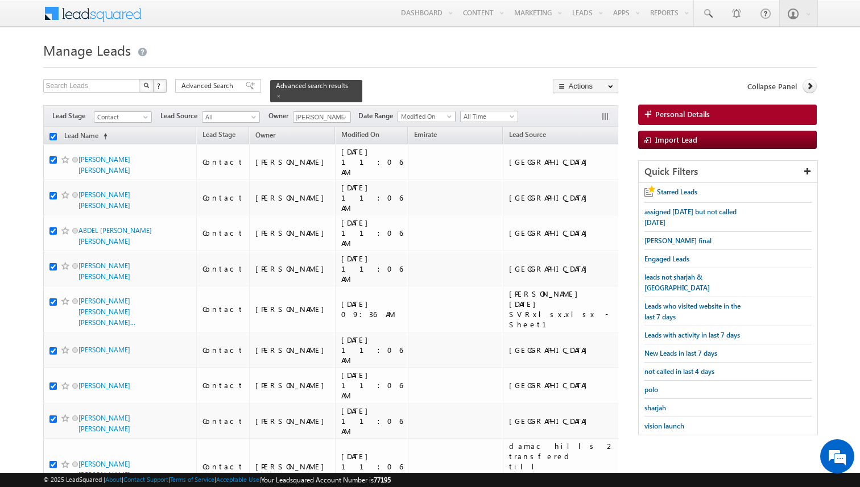
checkbox input "true"
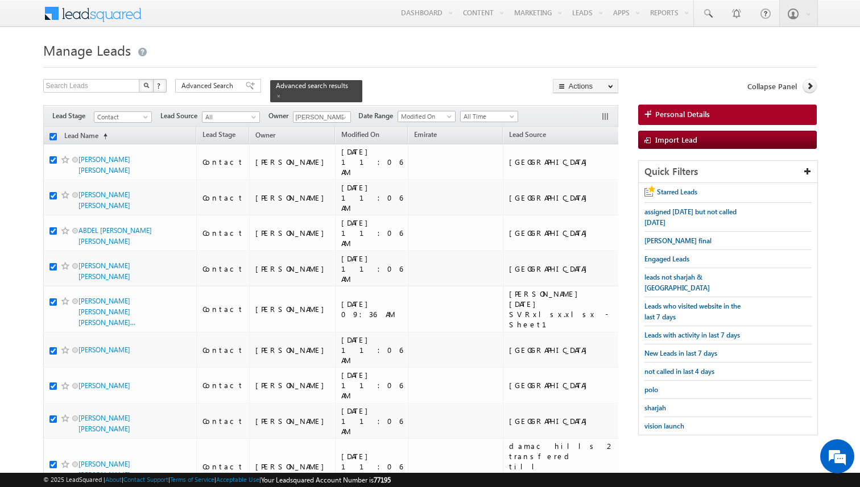
checkbox input "true"
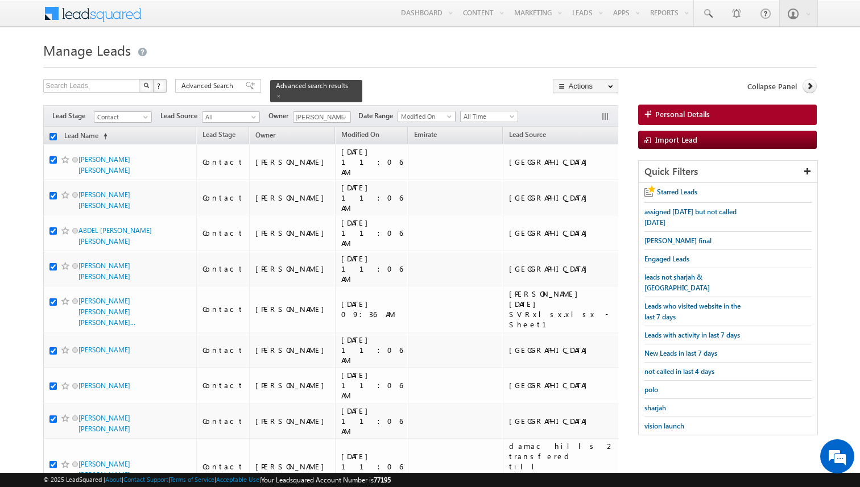
checkbox input "true"
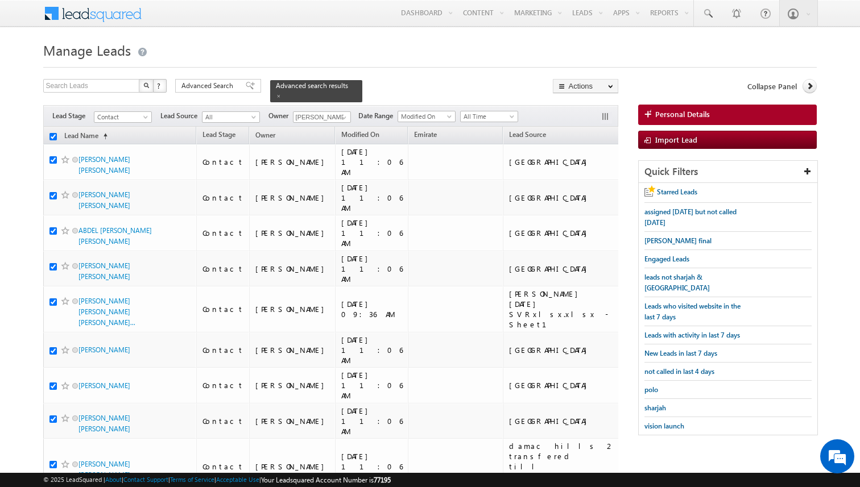
checkbox input "true"
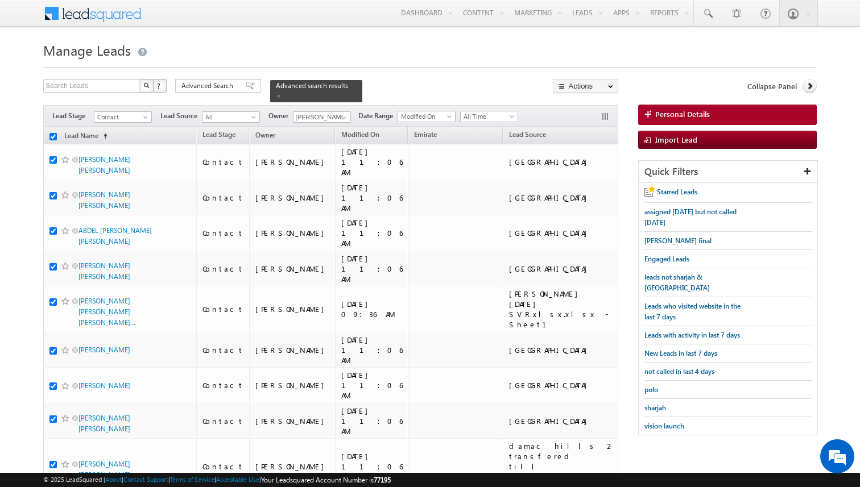
checkbox input "true"
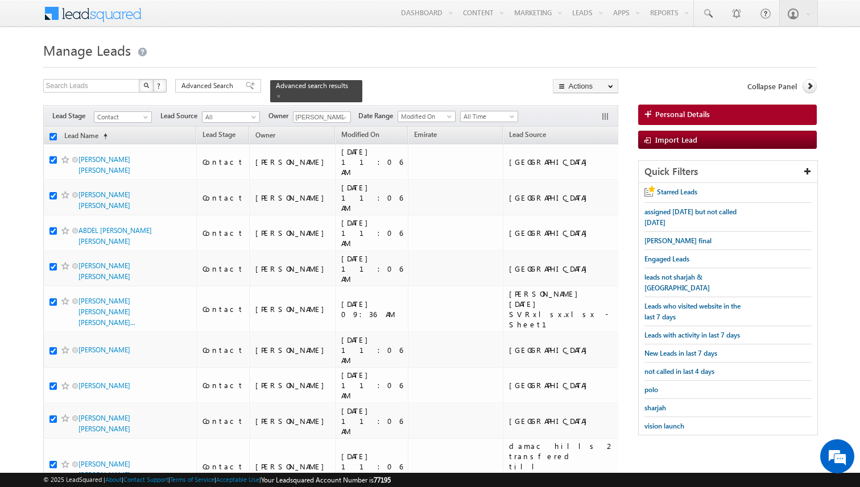
checkbox input "true"
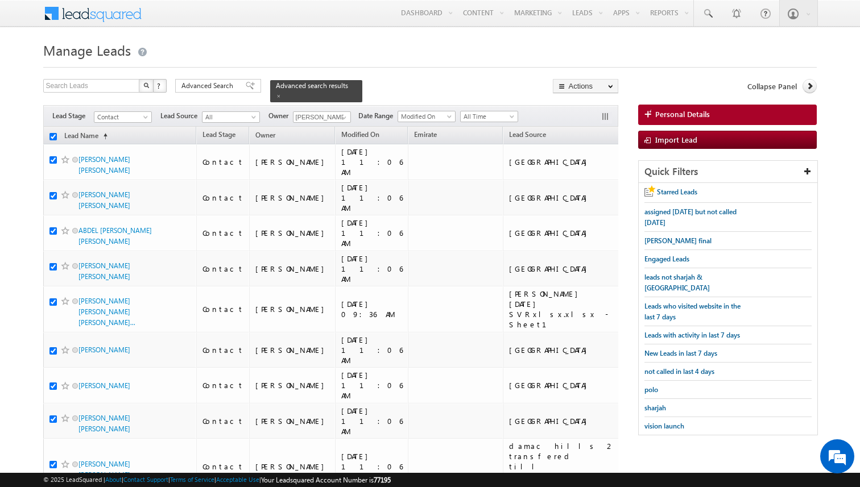
checkbox input "true"
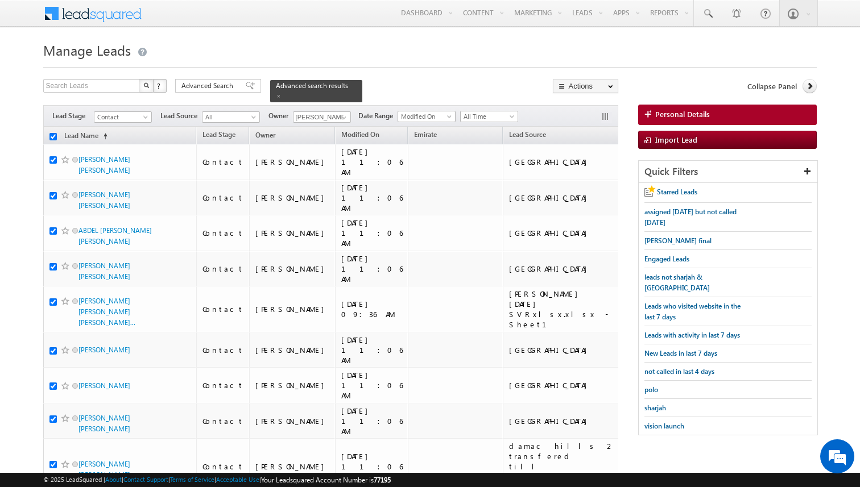
checkbox input "true"
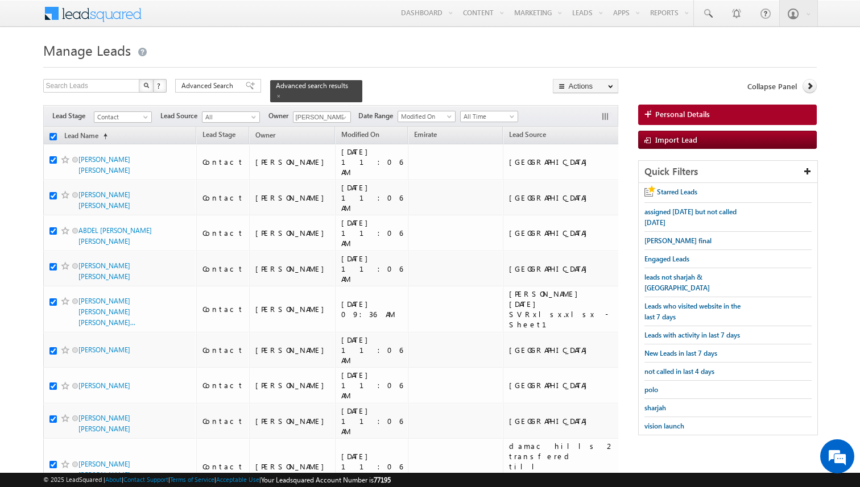
checkbox input "true"
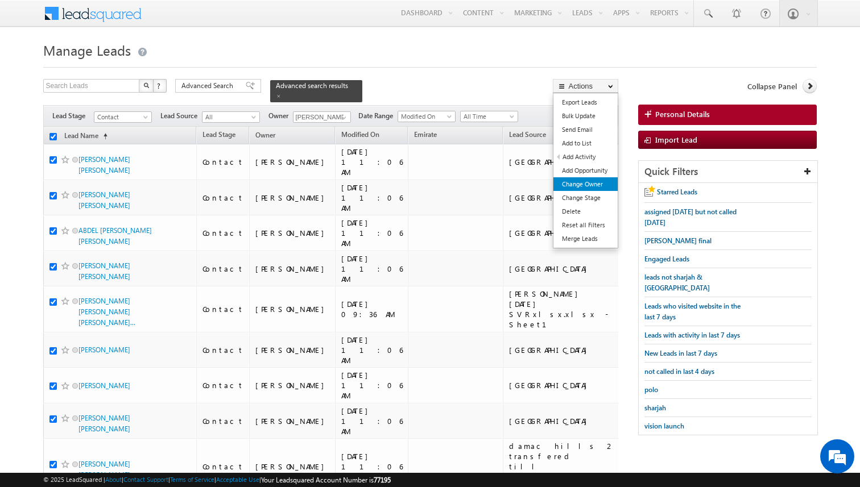
click at [590, 183] on link "Change Owner" at bounding box center [585, 184] width 64 height 14
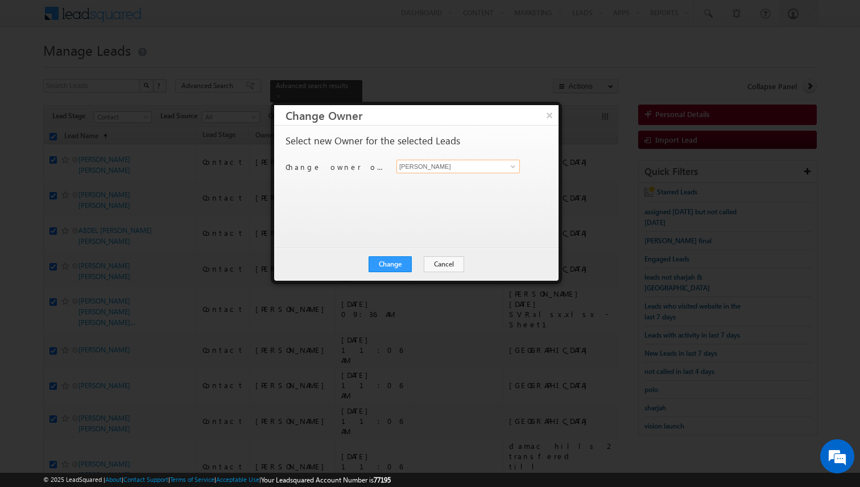
click at [432, 169] on input "[PERSON_NAME]" at bounding box center [457, 167] width 123 height 14
click at [400, 259] on button "Change" at bounding box center [389, 264] width 43 height 16
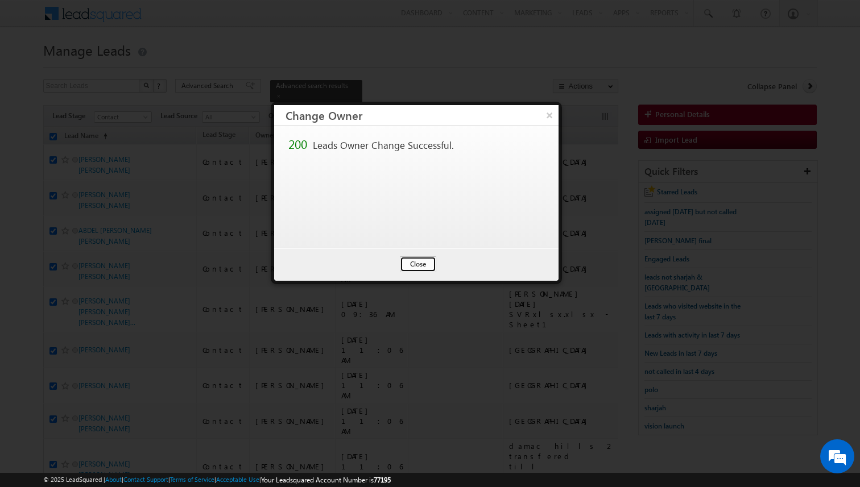
click at [413, 264] on button "Close" at bounding box center [418, 264] width 36 height 16
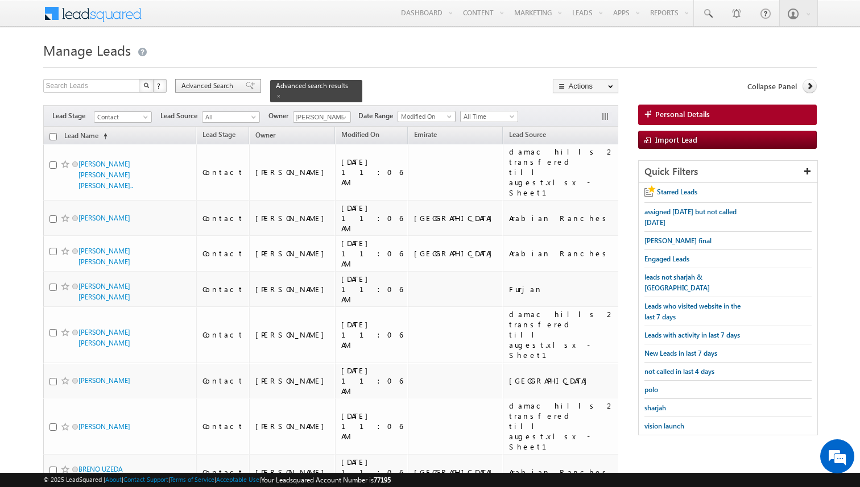
click at [246, 89] on span at bounding box center [250, 86] width 9 height 8
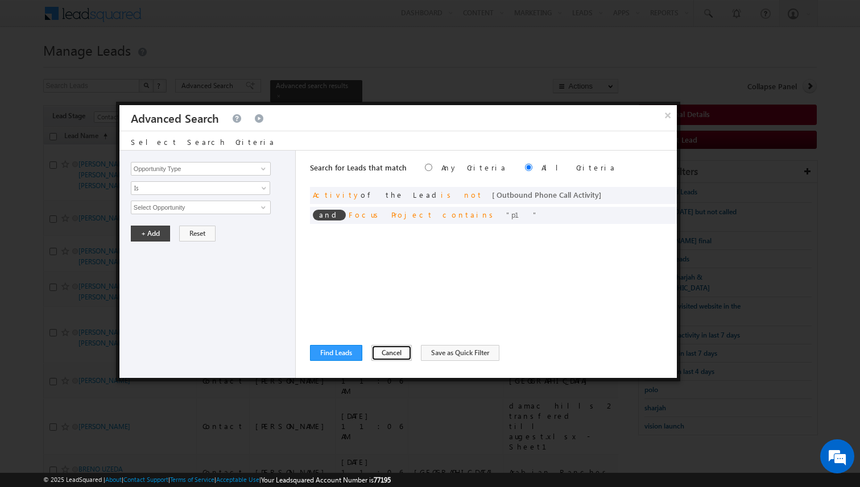
click at [384, 354] on button "Cancel" at bounding box center [391, 353] width 40 height 16
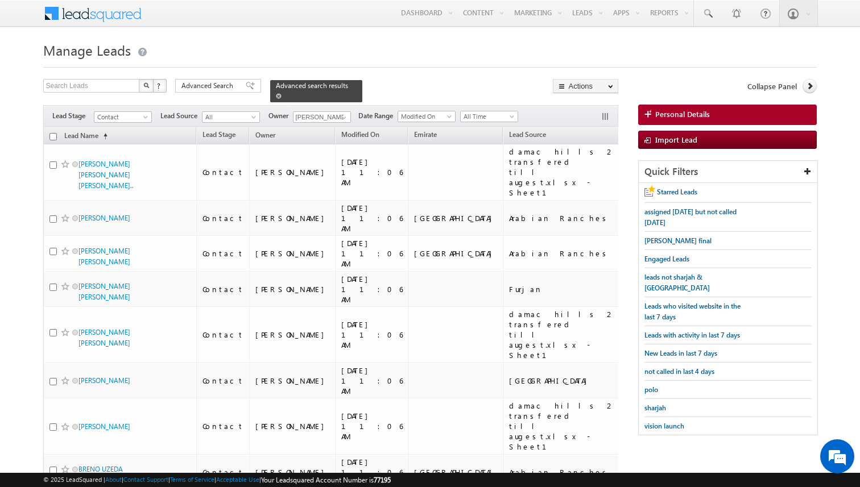
click at [276, 93] on span at bounding box center [279, 96] width 6 height 6
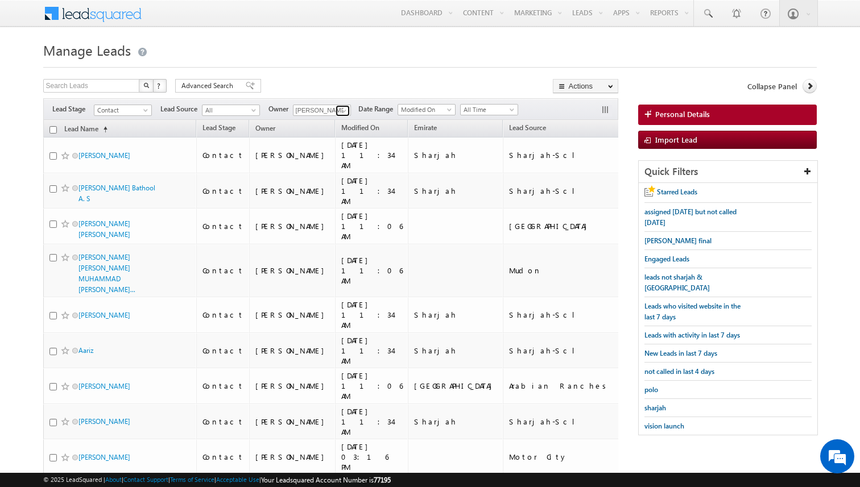
click at [344, 111] on span at bounding box center [343, 110] width 9 height 9
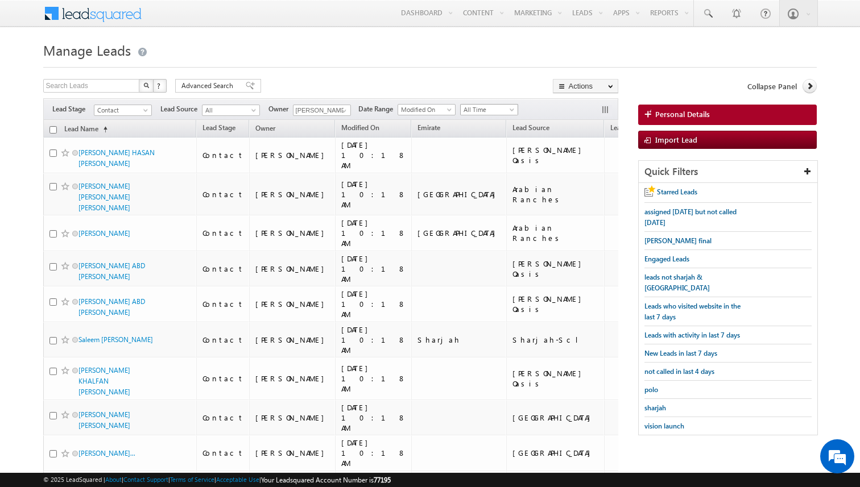
click at [482, 111] on span "All Time" at bounding box center [488, 110] width 54 height 10
click at [471, 157] on link "[DATE]" at bounding box center [485, 159] width 57 height 10
click at [54, 130] on input "checkbox" at bounding box center [52, 129] width 7 height 7
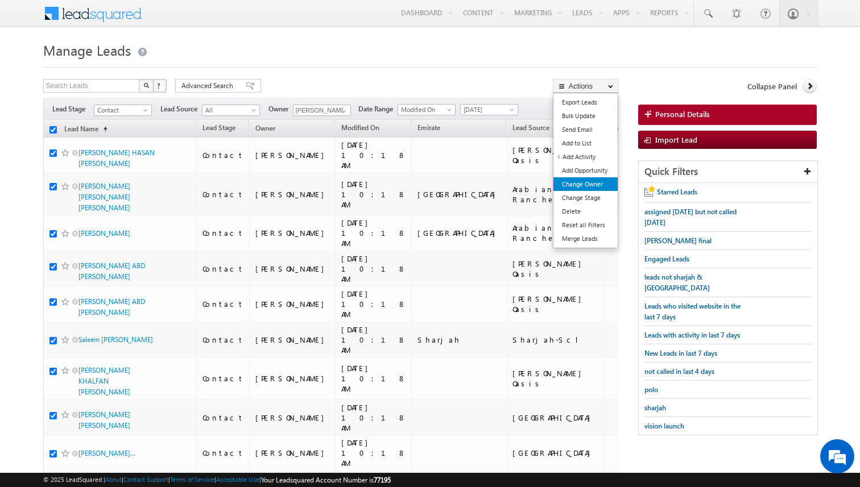
click at [582, 183] on link "Change Owner" at bounding box center [585, 184] width 64 height 14
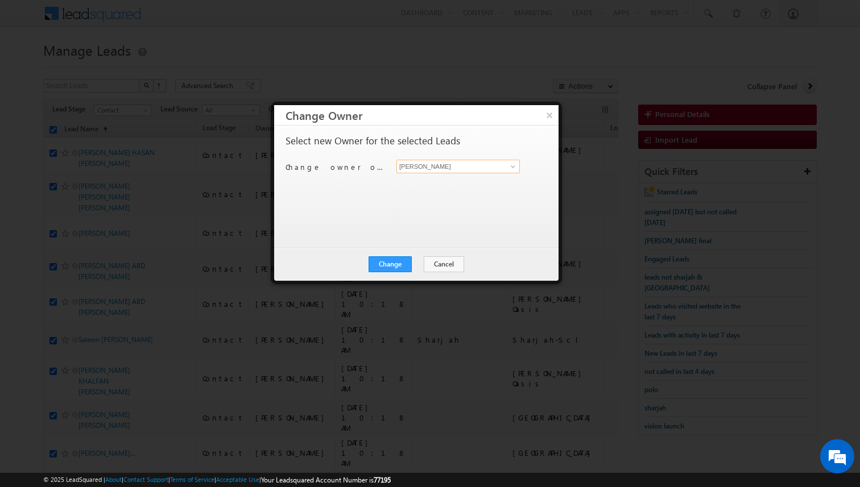
click at [430, 168] on input "[PERSON_NAME]" at bounding box center [457, 167] width 123 height 14
click at [396, 263] on button "Change" at bounding box center [389, 264] width 43 height 16
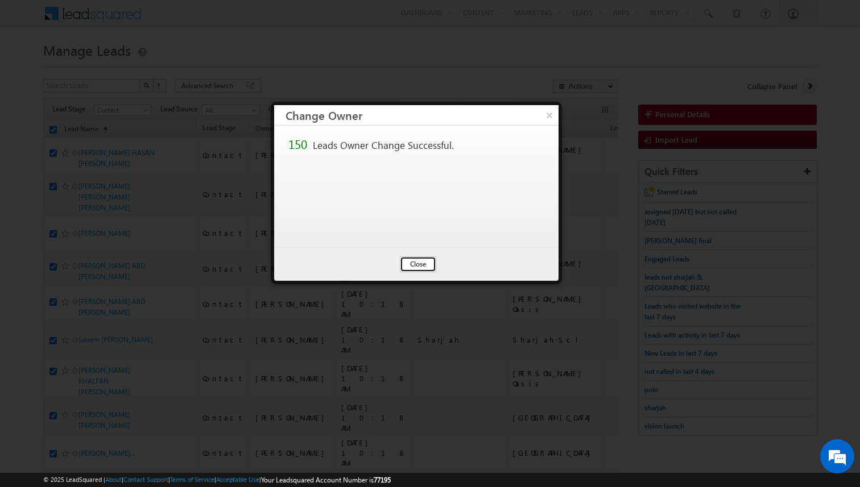
click at [415, 263] on button "Close" at bounding box center [418, 264] width 36 height 16
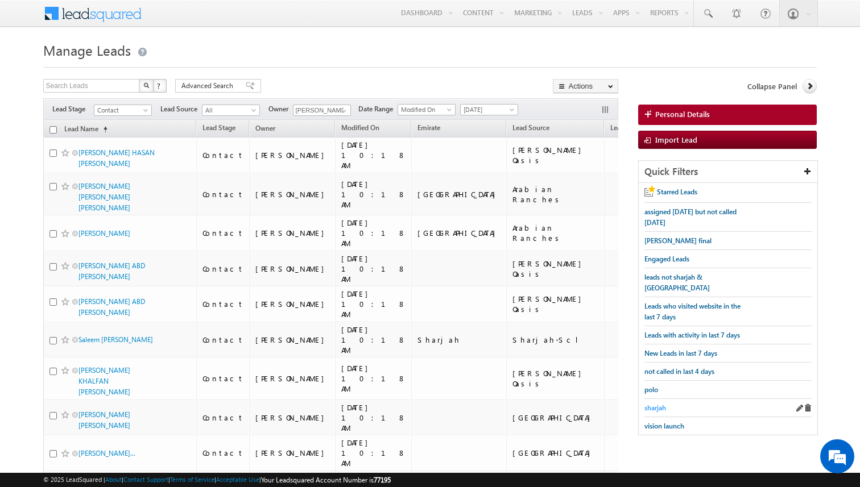
click at [655, 404] on span "sharjah" at bounding box center [655, 408] width 22 height 9
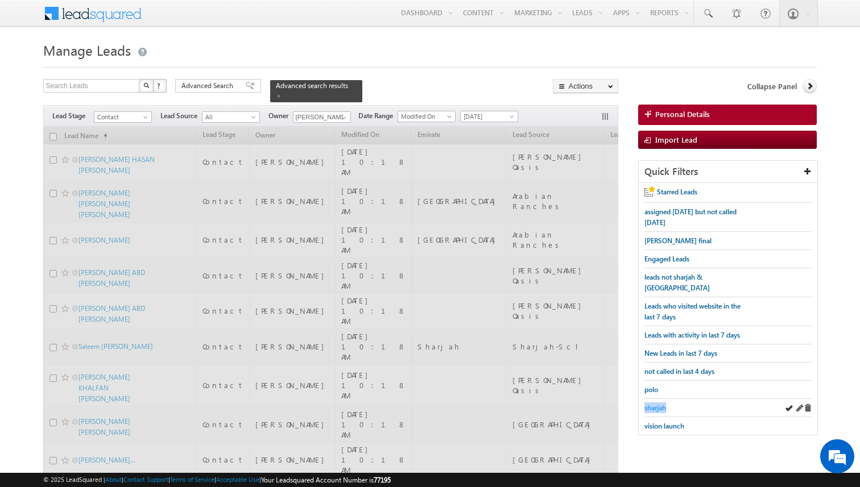
click at [655, 404] on span "sharjah" at bounding box center [655, 408] width 22 height 9
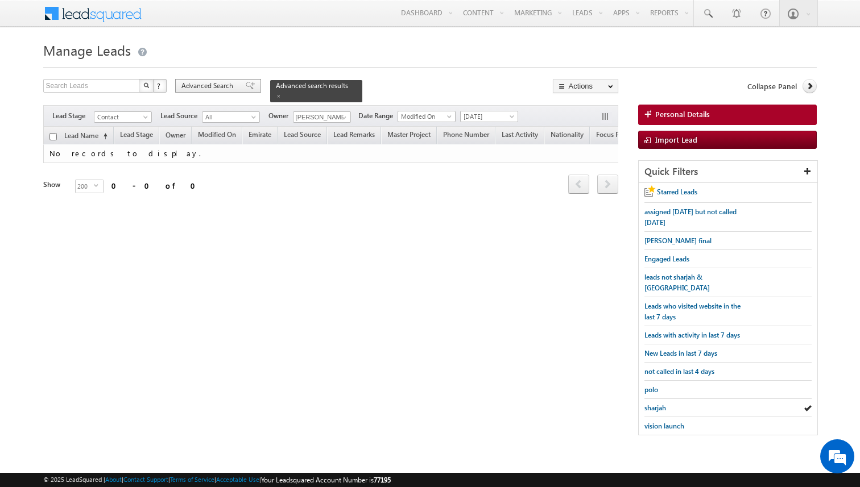
click at [221, 89] on span "Advanced Search" at bounding box center [208, 86] width 55 height 10
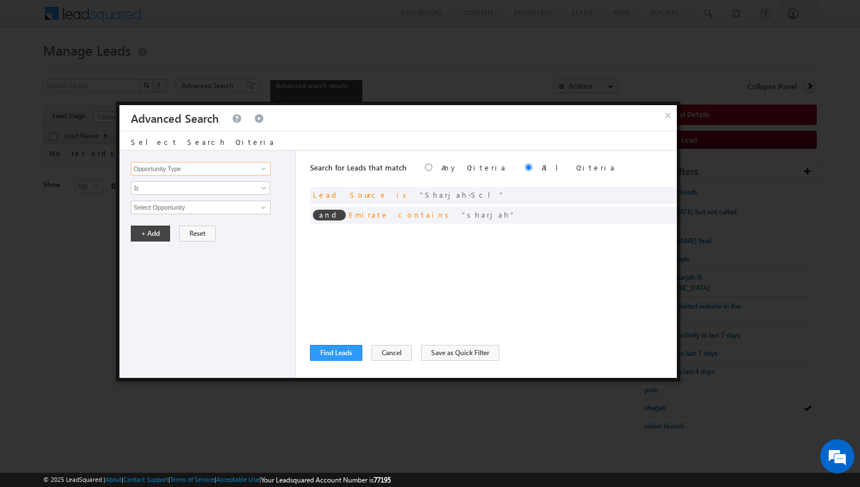
click at [226, 173] on input "Opportunity Type" at bounding box center [201, 169] width 140 height 14
click at [200, 193] on span "Is" at bounding box center [192, 188] width 123 height 10
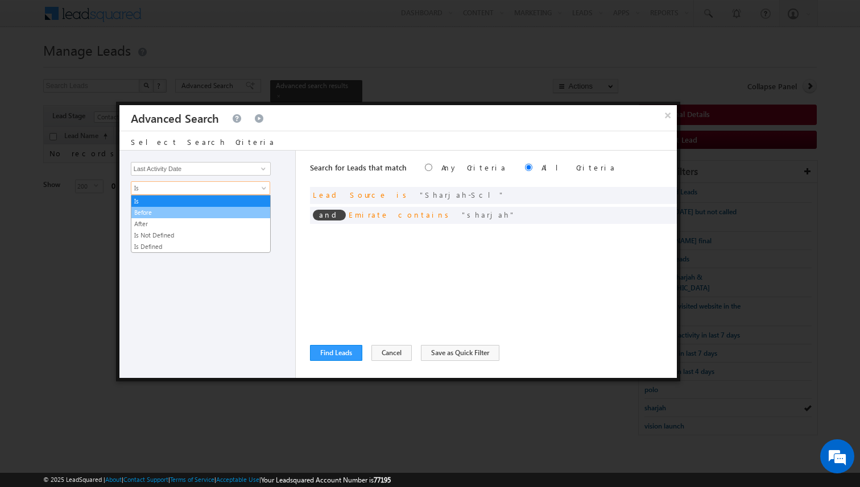
click at [178, 212] on link "Before" at bounding box center [200, 213] width 139 height 10
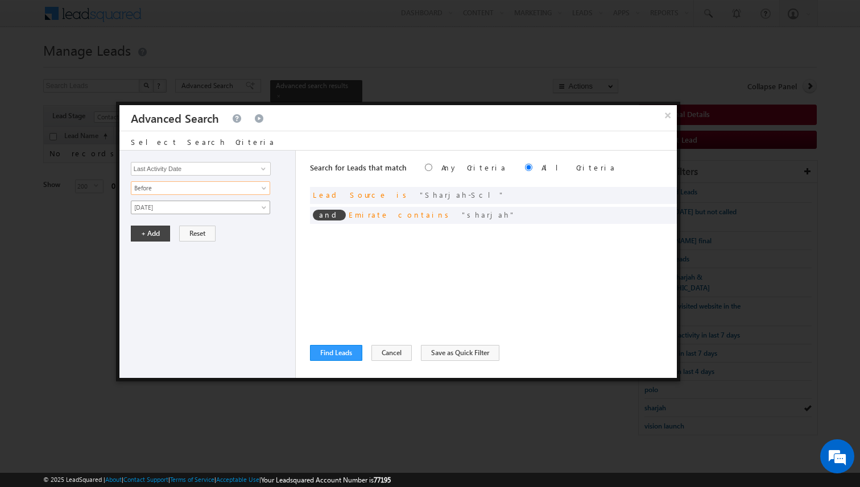
click at [174, 212] on span "[DATE]" at bounding box center [192, 207] width 123 height 10
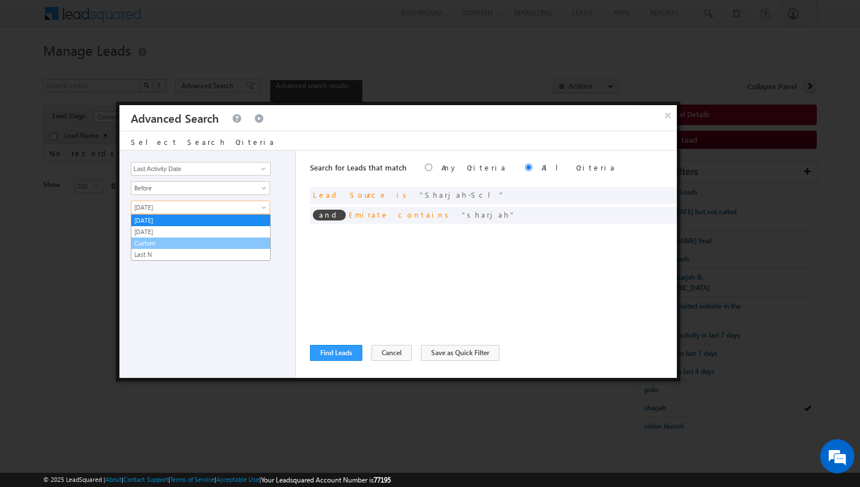
click at [163, 251] on link "Last N" at bounding box center [200, 255] width 139 height 10
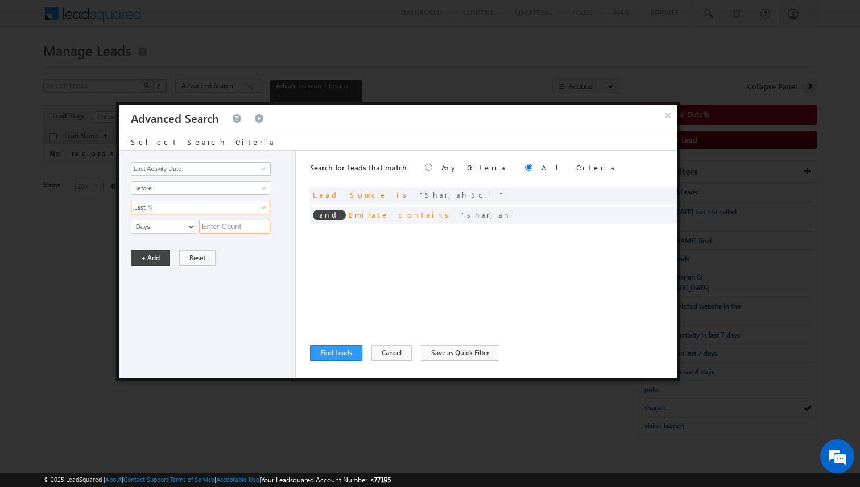
click at [213, 230] on input "text" at bounding box center [234, 227] width 71 height 14
click at [157, 261] on button "+ Add" at bounding box center [150, 258] width 39 height 16
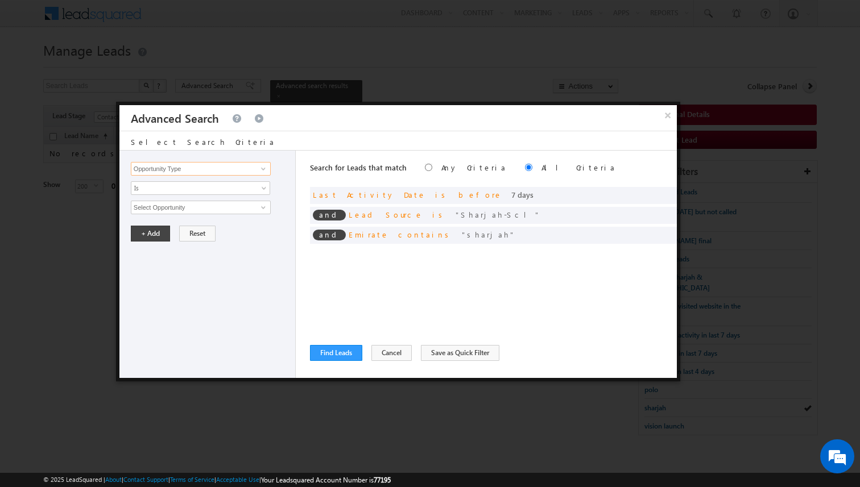
click at [181, 170] on input "Opportunity Type" at bounding box center [201, 169] width 140 height 14
click at [160, 186] on span "Is" at bounding box center [192, 188] width 123 height 10
click at [153, 209] on link "Is Not" at bounding box center [200, 213] width 139 height 10
click at [153, 209] on input "Select Activity" at bounding box center [201, 208] width 140 height 14
click at [151, 270] on button "+ Add" at bounding box center [150, 272] width 39 height 16
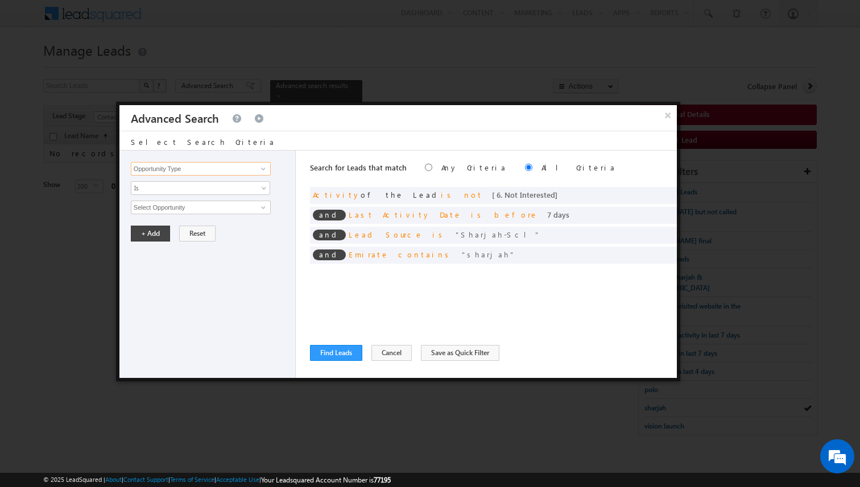
click at [182, 170] on input "Opportunity Type" at bounding box center [201, 169] width 140 height 14
click at [173, 185] on span "Is" at bounding box center [192, 188] width 123 height 10
click at [156, 207] on li "Is Not" at bounding box center [200, 212] width 139 height 11
click at [156, 207] on input "Select Activity" at bounding box center [201, 208] width 140 height 14
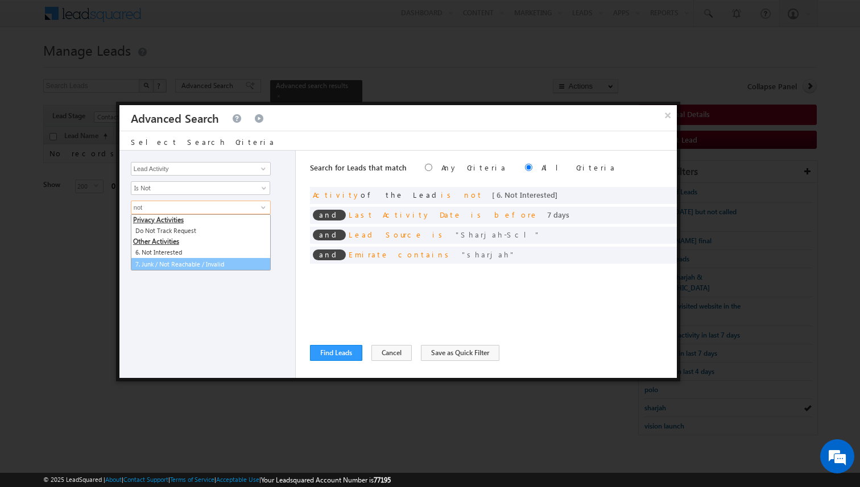
click at [165, 268] on link "7. Junk / Not Reachable / Invalid" at bounding box center [201, 264] width 140 height 13
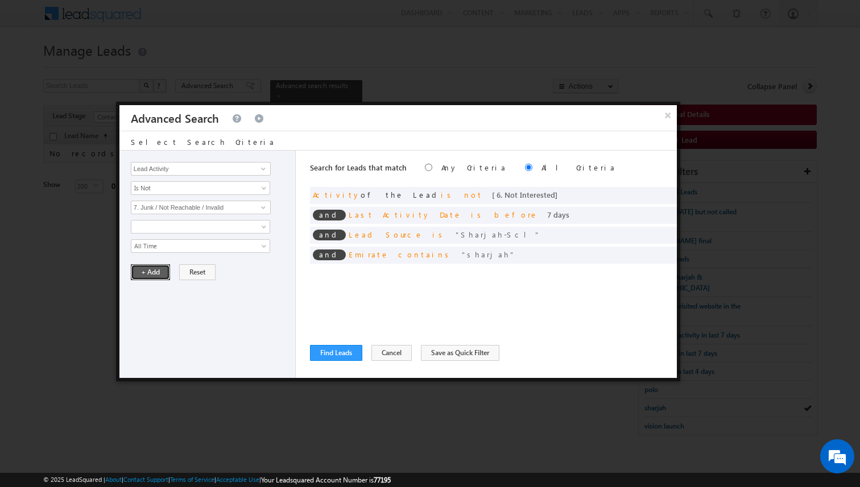
click at [156, 273] on button "+ Add" at bounding box center [150, 272] width 39 height 16
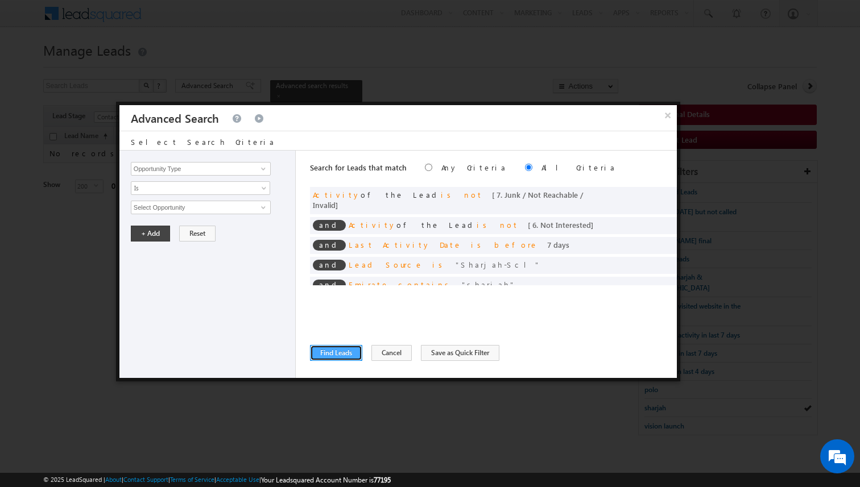
click at [342, 359] on button "Find Leads" at bounding box center [336, 353] width 52 height 16
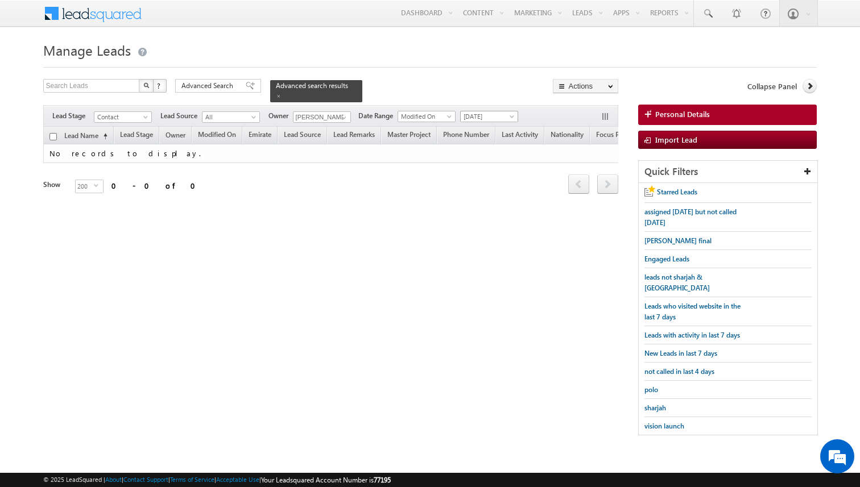
click at [470, 122] on body "Menu [PERSON_NAME] kunal .sehr awat@ indgl [PERSON_NAME]. [PERSON_NAME]." at bounding box center [430, 223] width 860 height 447
click at [470, 131] on link "All Time" at bounding box center [485, 128] width 57 height 10
click at [344, 117] on span at bounding box center [343, 117] width 9 height 9
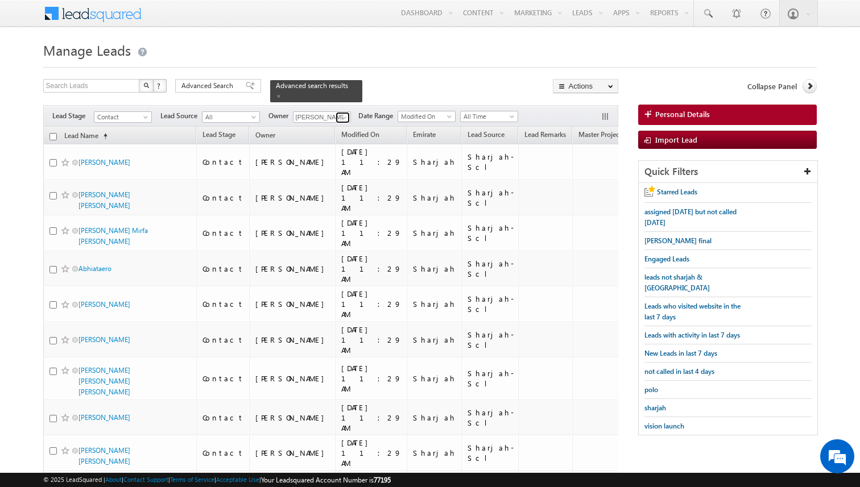
click at [342, 119] on span at bounding box center [343, 117] width 9 height 9
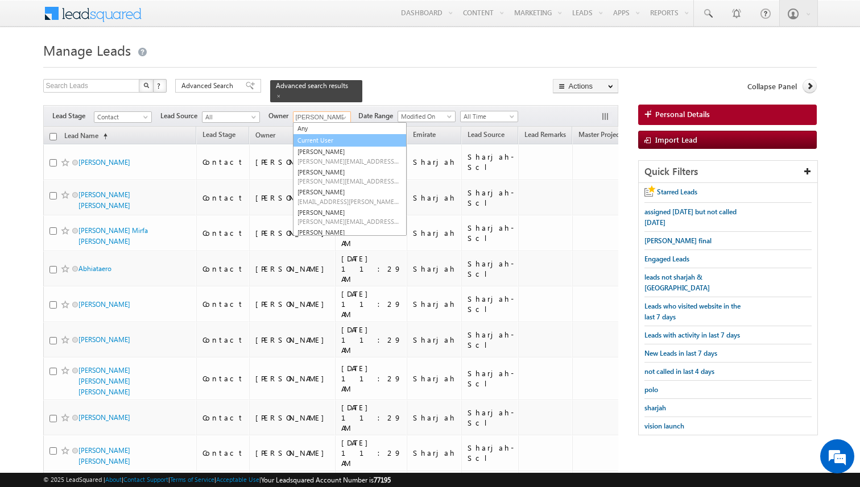
click at [322, 140] on link "Current User" at bounding box center [350, 140] width 114 height 13
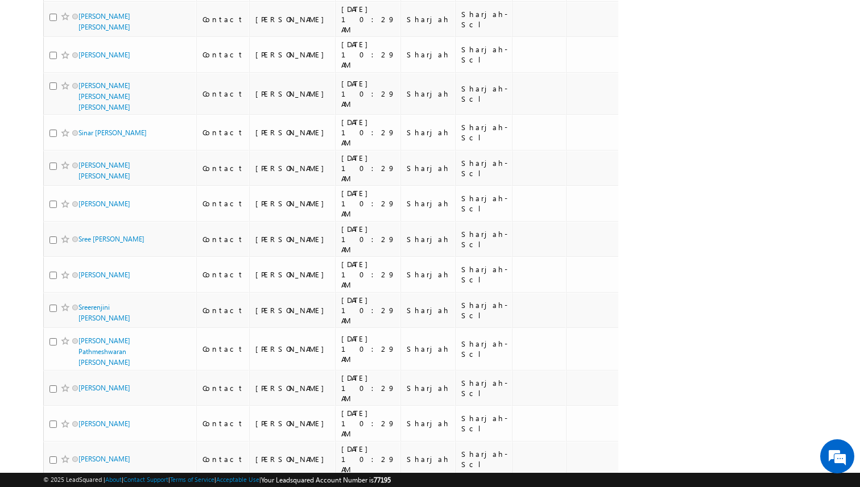
scroll to position [6866, 0]
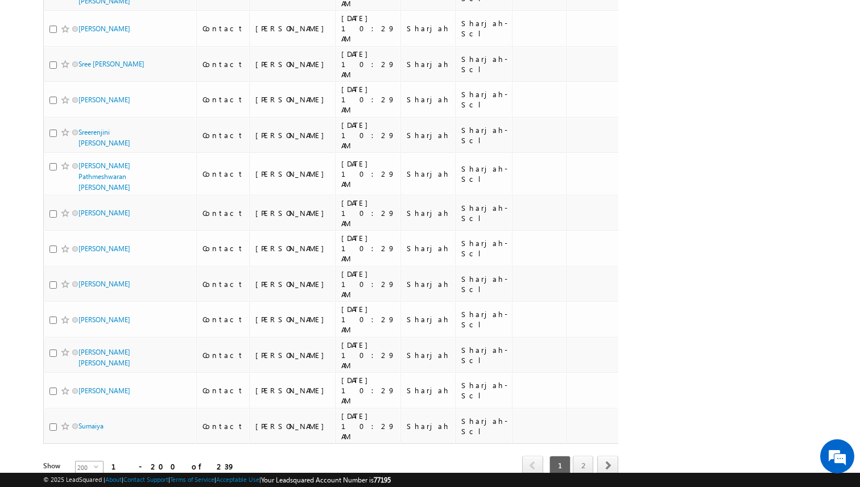
click at [94, 465] on span "select" at bounding box center [98, 467] width 9 height 5
click at [80, 466] on li "100" at bounding box center [82, 466] width 27 height 11
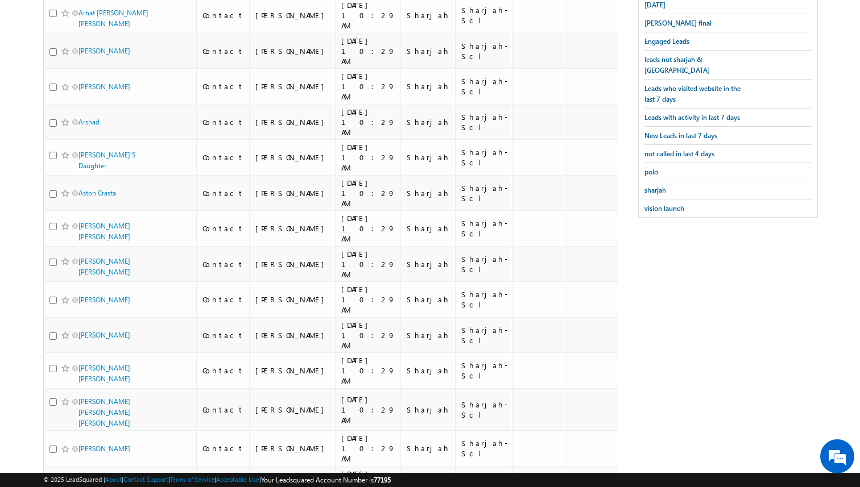
scroll to position [0, 0]
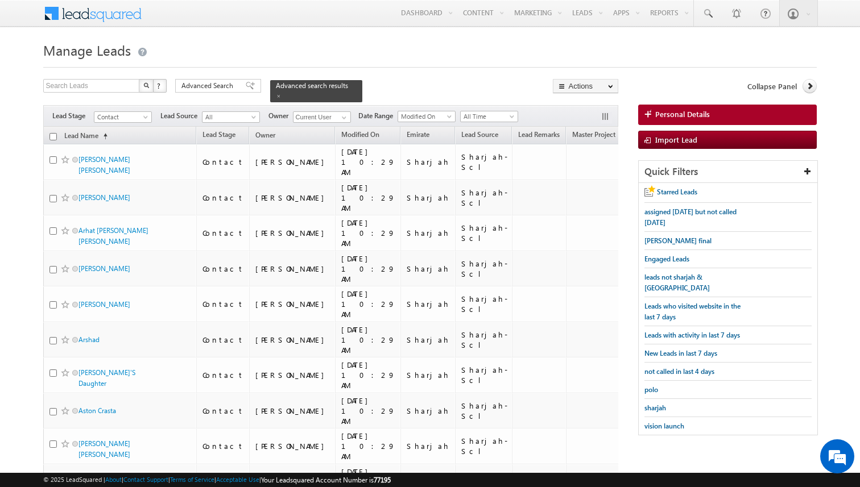
click at [53, 139] on input "checkbox" at bounding box center [52, 136] width 7 height 7
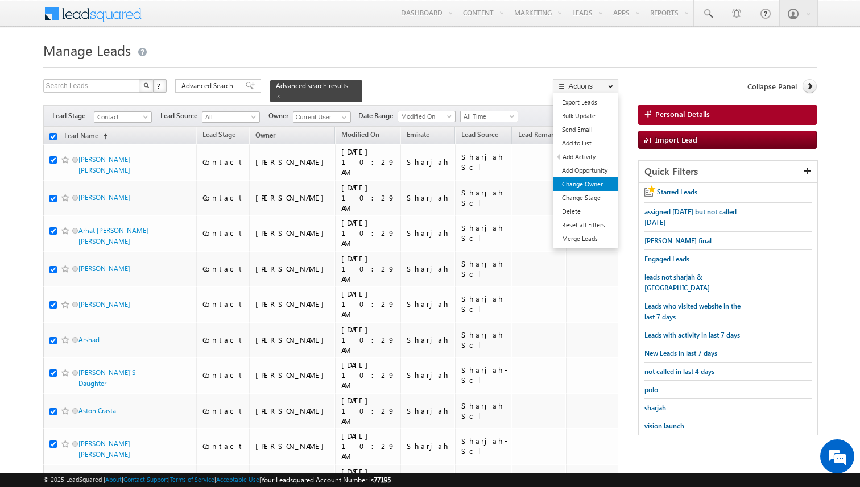
click at [581, 182] on link "Change Owner" at bounding box center [585, 184] width 64 height 14
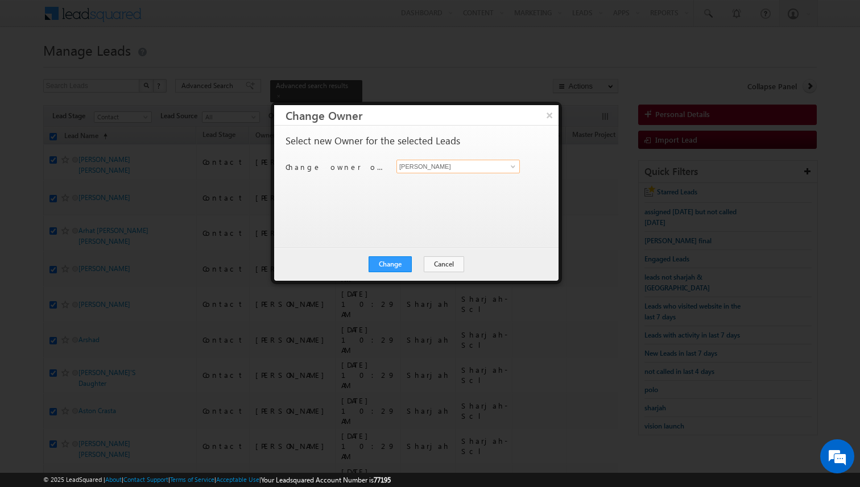
click at [426, 164] on input "[PERSON_NAME]" at bounding box center [457, 167] width 123 height 14
click at [400, 262] on button "Change" at bounding box center [389, 264] width 43 height 16
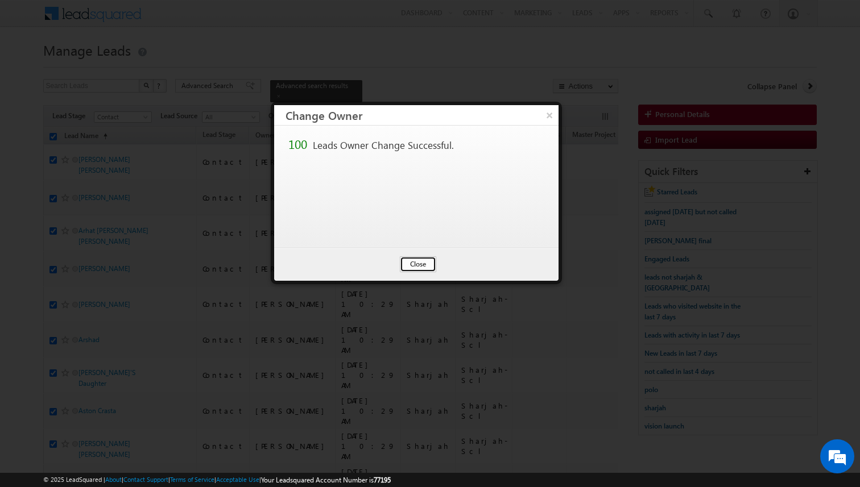
click at [416, 258] on button "Close" at bounding box center [418, 264] width 36 height 16
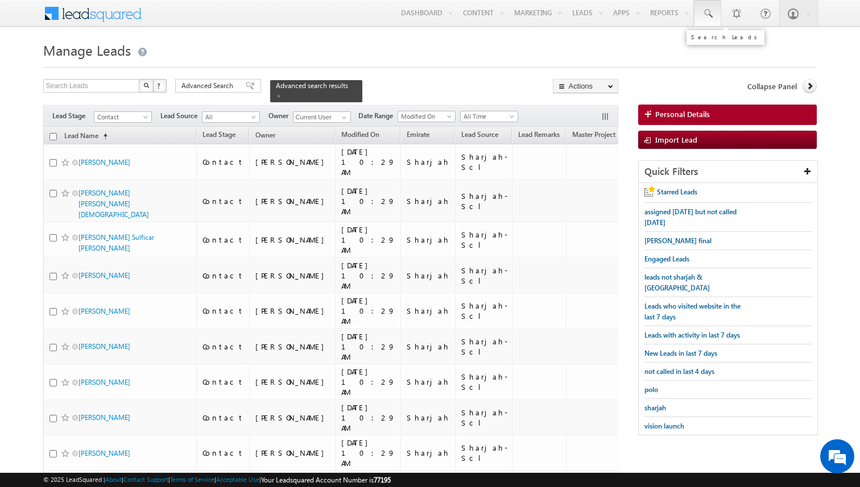
click at [714, 19] on link at bounding box center [707, 13] width 27 height 26
paste input "0507767857"
click at [753, 47] on input "507767857" at bounding box center [772, 45] width 154 height 14
click at [748, 42] on input "507767857" at bounding box center [772, 45] width 154 height 14
